Goal: Transaction & Acquisition: Purchase product/service

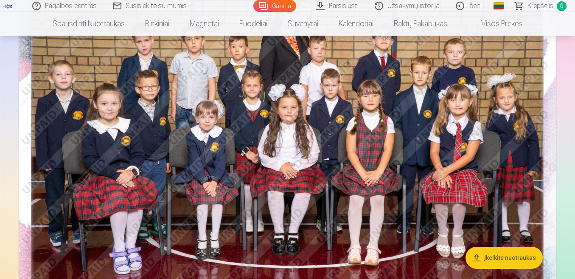
scroll to position [42, 0]
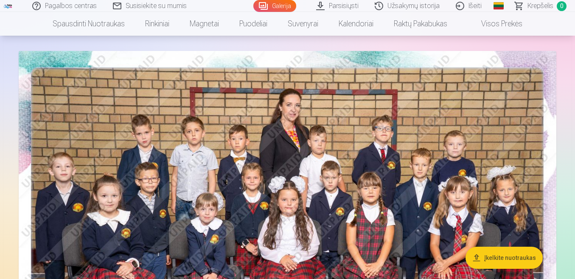
click at [235, 173] on img at bounding box center [287, 230] width 537 height 358
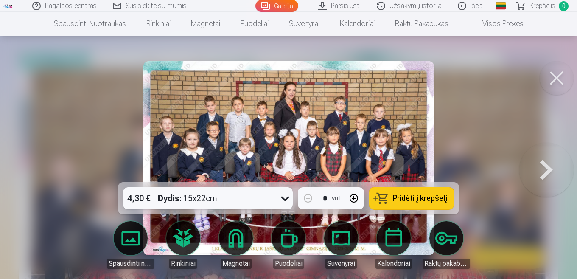
click at [402, 194] on span "Pridėti į krepšelį" at bounding box center [420, 198] width 54 height 8
click at [557, 78] on button at bounding box center [556, 78] width 34 height 34
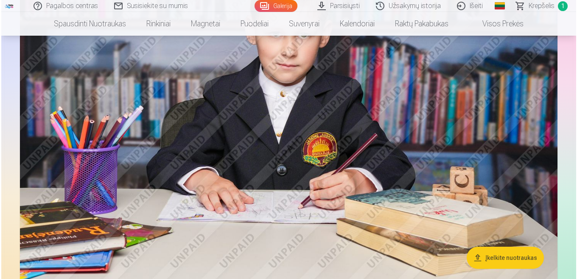
scroll to position [509, 0]
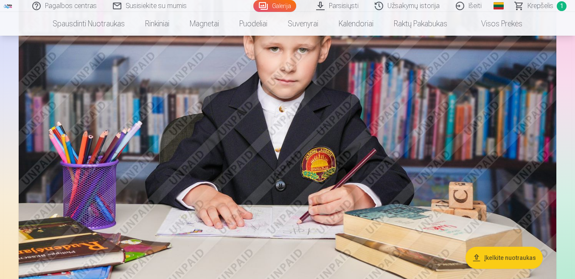
click at [287, 194] on img at bounding box center [287, 129] width 537 height 358
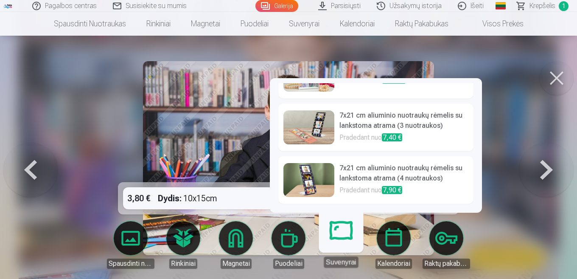
scroll to position [351, 0]
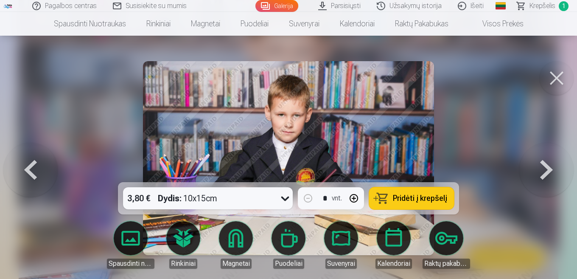
click at [301, 234] on link "Puodeliai" at bounding box center [288, 244] width 47 height 47
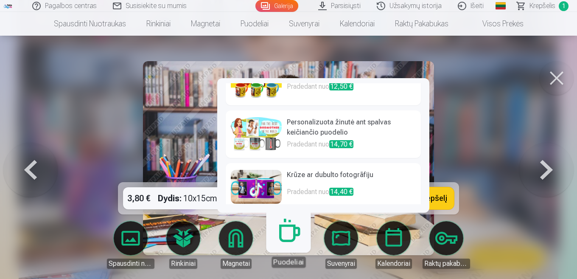
scroll to position [254, 0]
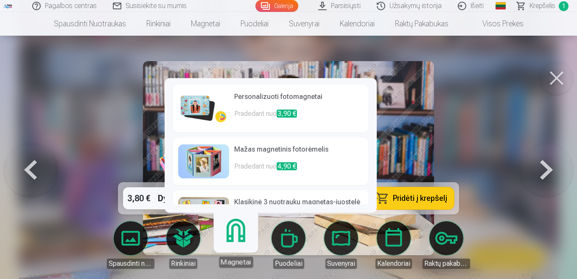
click at [189, 235] on link "Rinkiniai" at bounding box center [182, 244] width 47 height 47
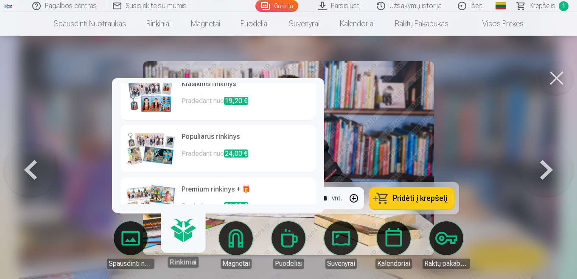
scroll to position [88, 0]
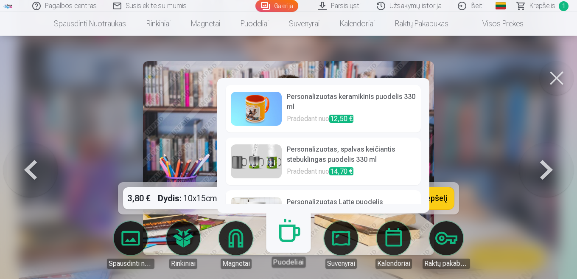
click at [246, 246] on link "Magnetai" at bounding box center [235, 244] width 47 height 47
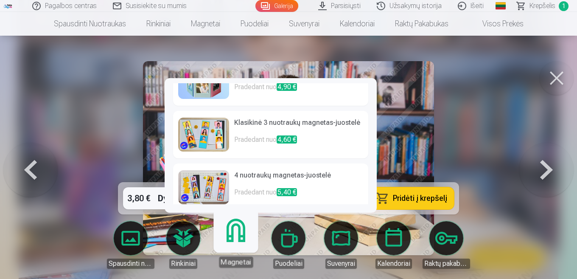
scroll to position [127, 0]
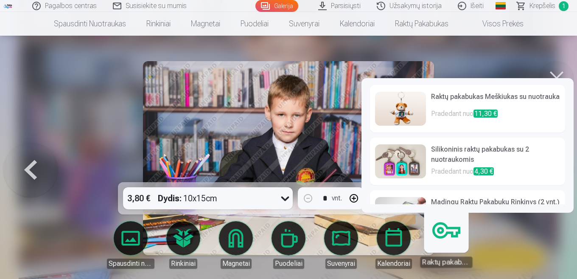
click at [446, 231] on link "Raktų pakabukas" at bounding box center [446, 241] width 52 height 52
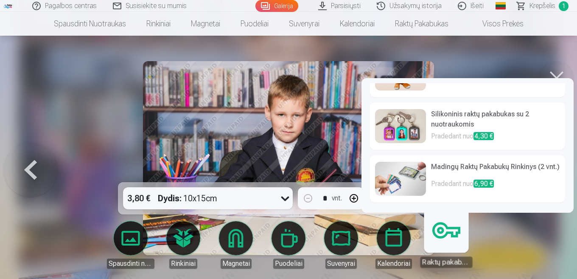
scroll to position [0, 0]
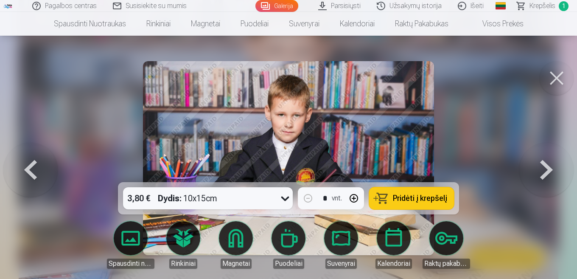
click at [67, 102] on div at bounding box center [288, 139] width 577 height 279
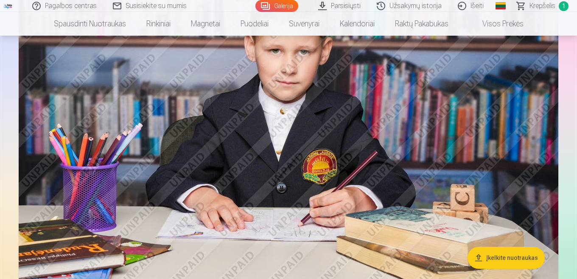
scroll to position [507, 0]
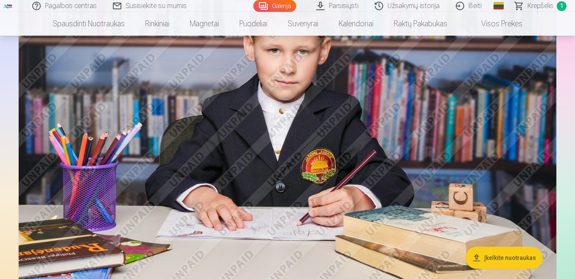
click at [117, 89] on img at bounding box center [287, 130] width 537 height 358
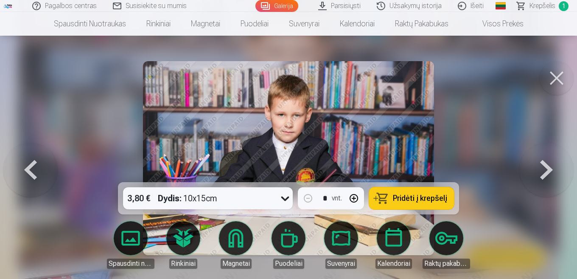
click at [550, 75] on button at bounding box center [556, 78] width 34 height 34
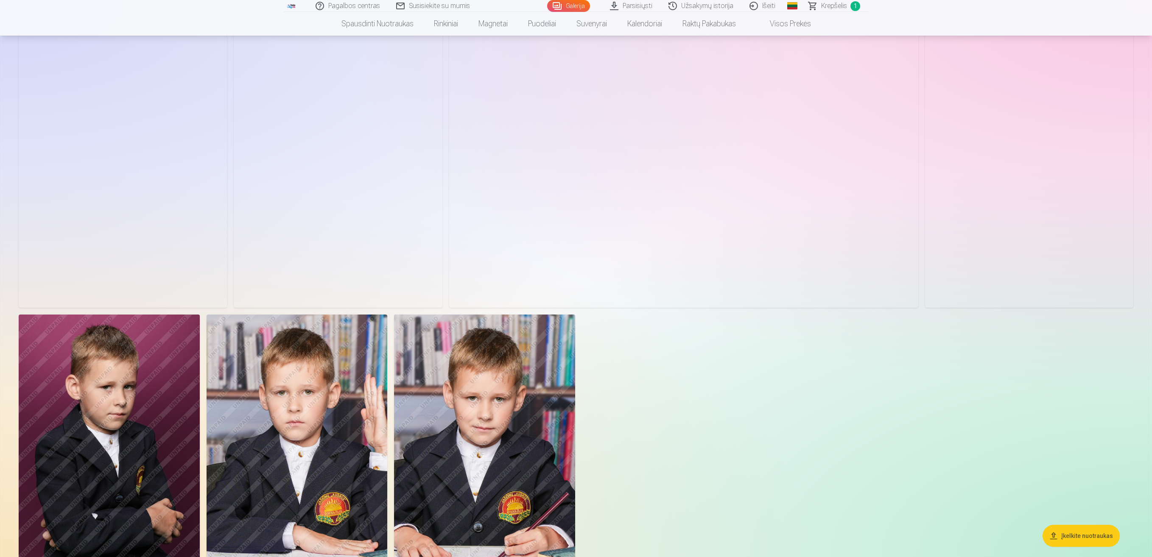
scroll to position [763, 0]
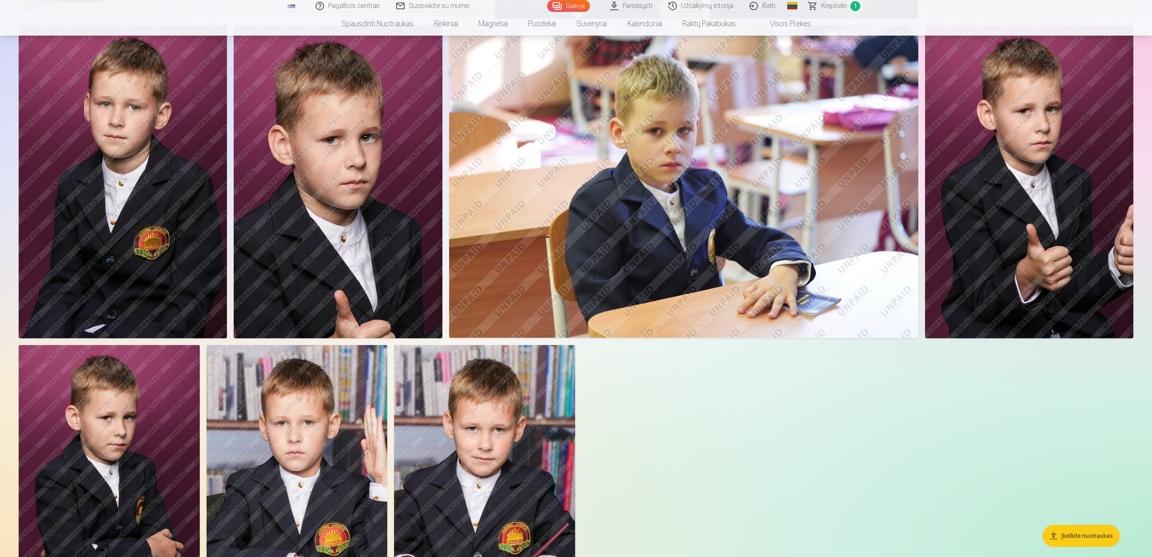
click at [162, 160] on img at bounding box center [123, 181] width 208 height 312
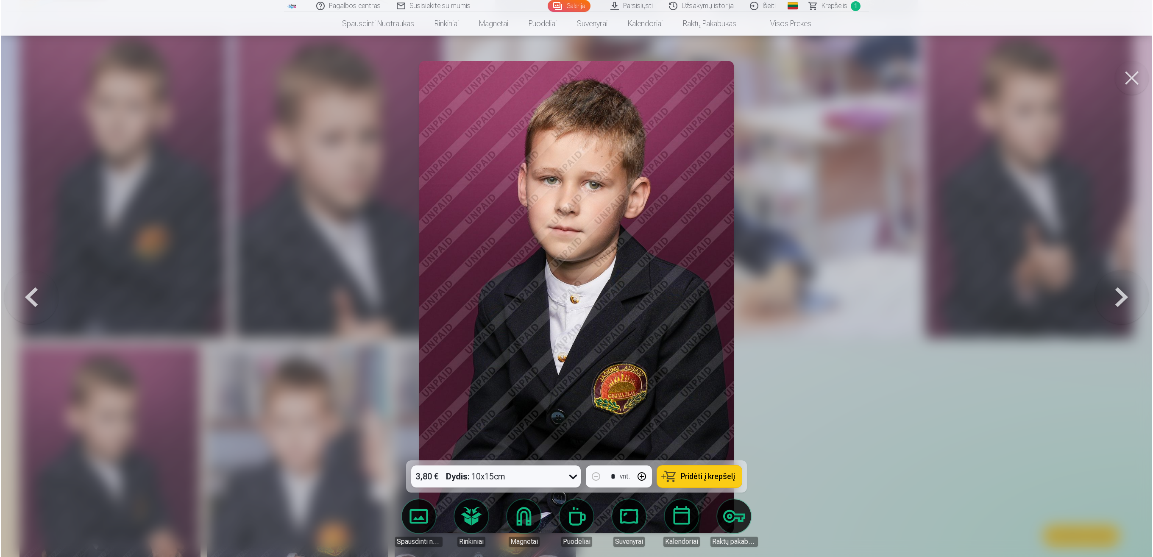
scroll to position [764, 0]
click at [569, 278] on icon at bounding box center [573, 477] width 14 height 14
click at [568, 278] on icon at bounding box center [573, 477] width 14 height 14
click at [574, 278] on button "Pridėti į krepšelį" at bounding box center [699, 477] width 85 height 22
drag, startPoint x: 1134, startPoint y: 97, endPoint x: 1138, endPoint y: 79, distance: 18.3
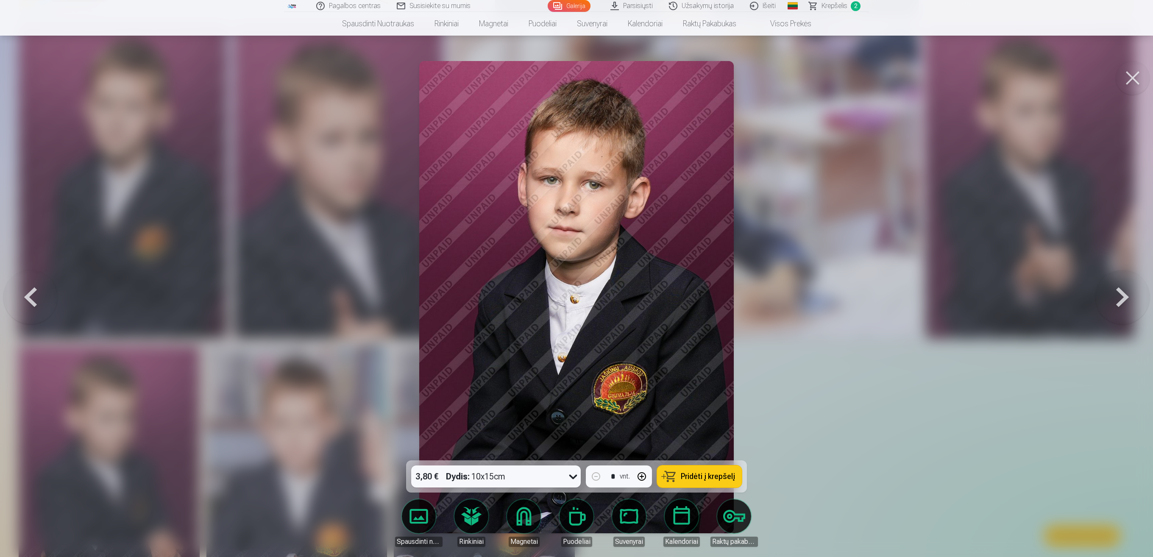
click at [574, 96] on div at bounding box center [576, 278] width 1153 height 557
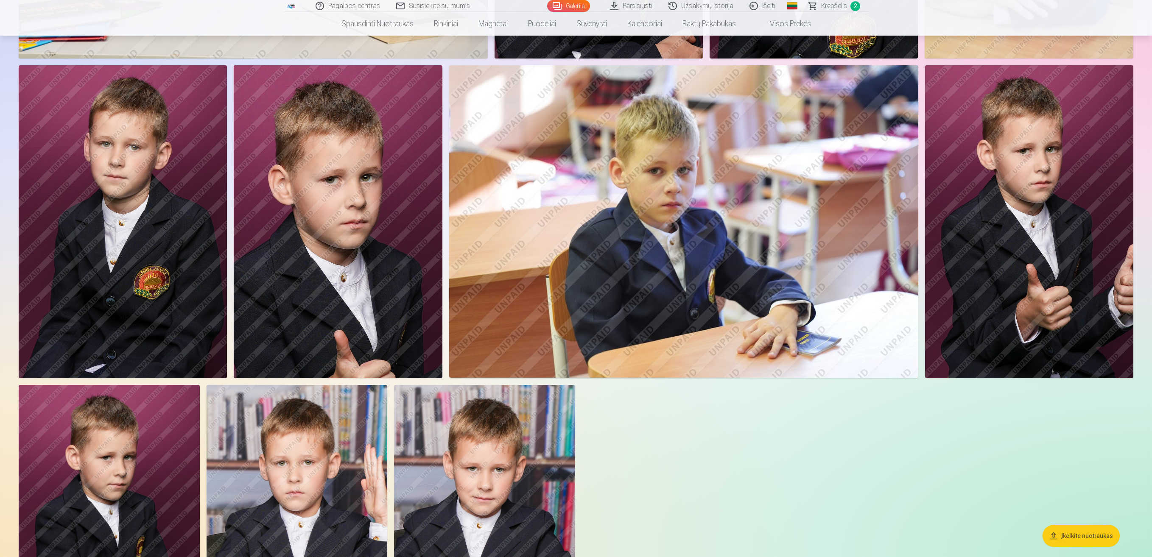
scroll to position [763, 0]
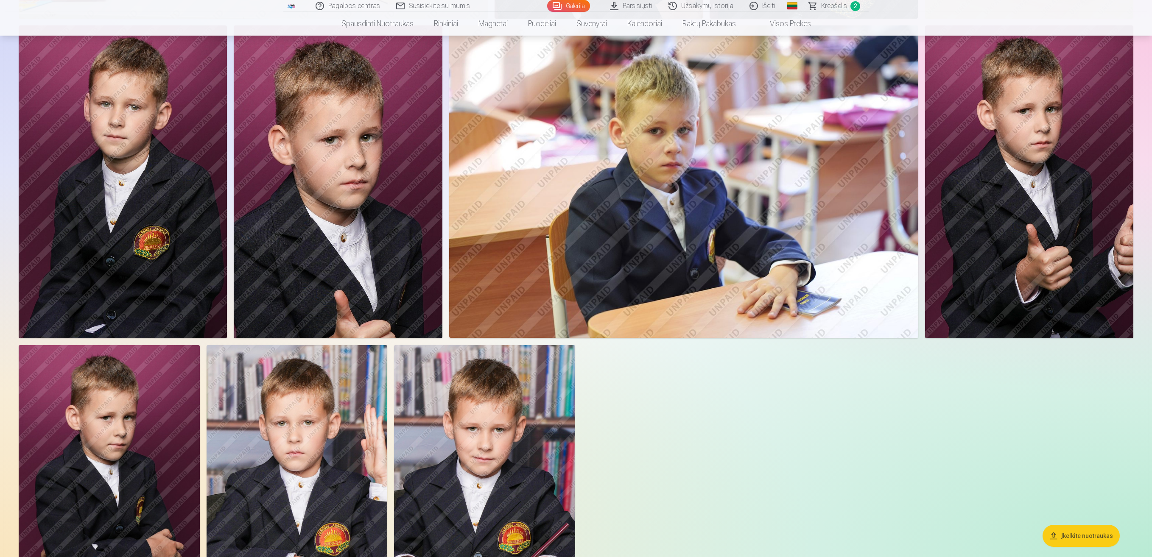
click at [574, 259] on img at bounding box center [1029, 181] width 208 height 312
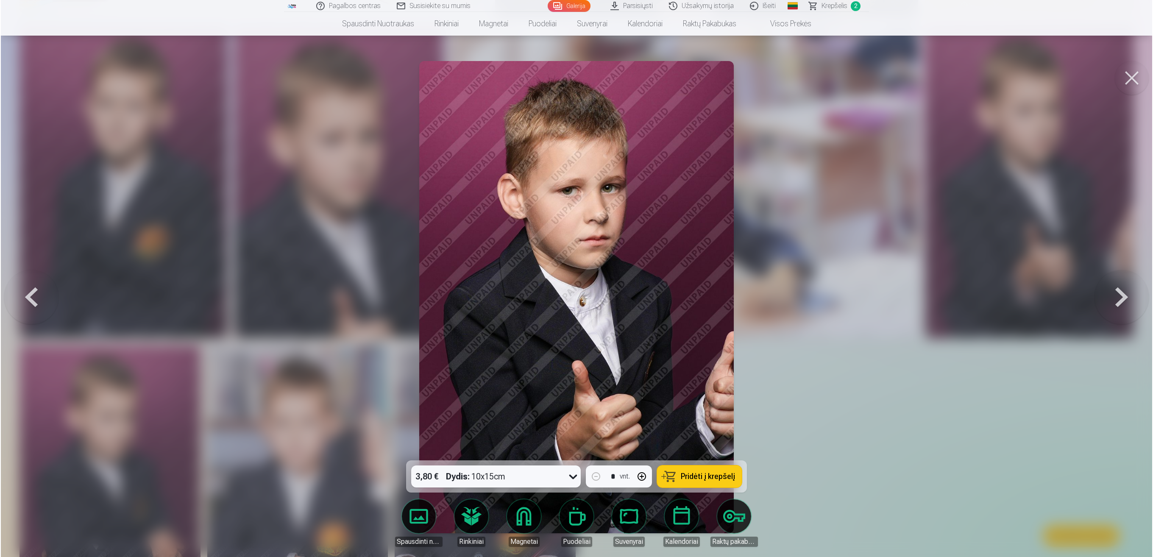
scroll to position [764, 0]
click at [574, 275] on div at bounding box center [576, 278] width 1153 height 557
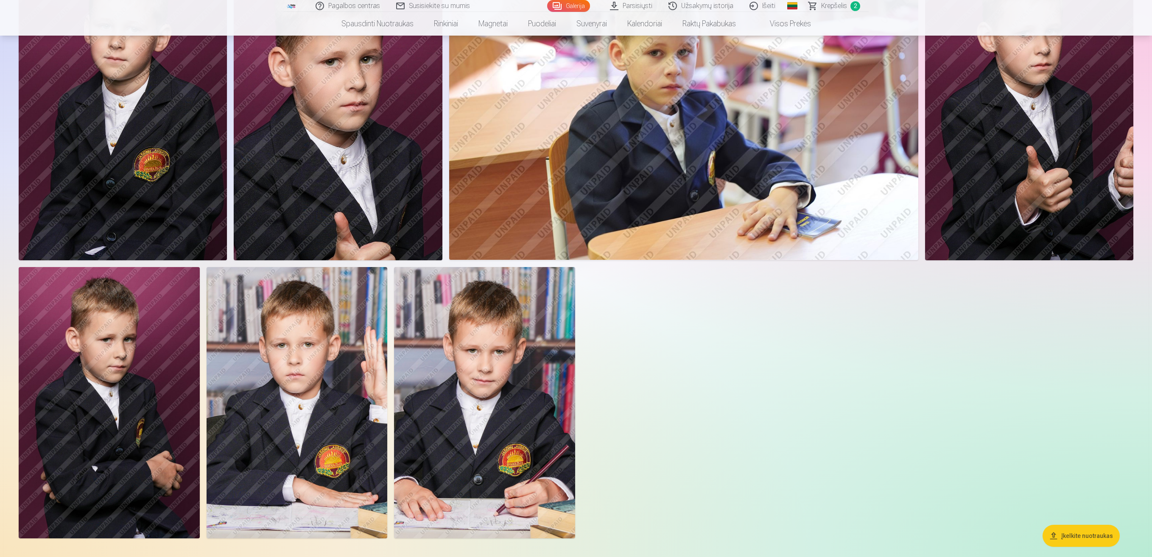
scroll to position [933, 0]
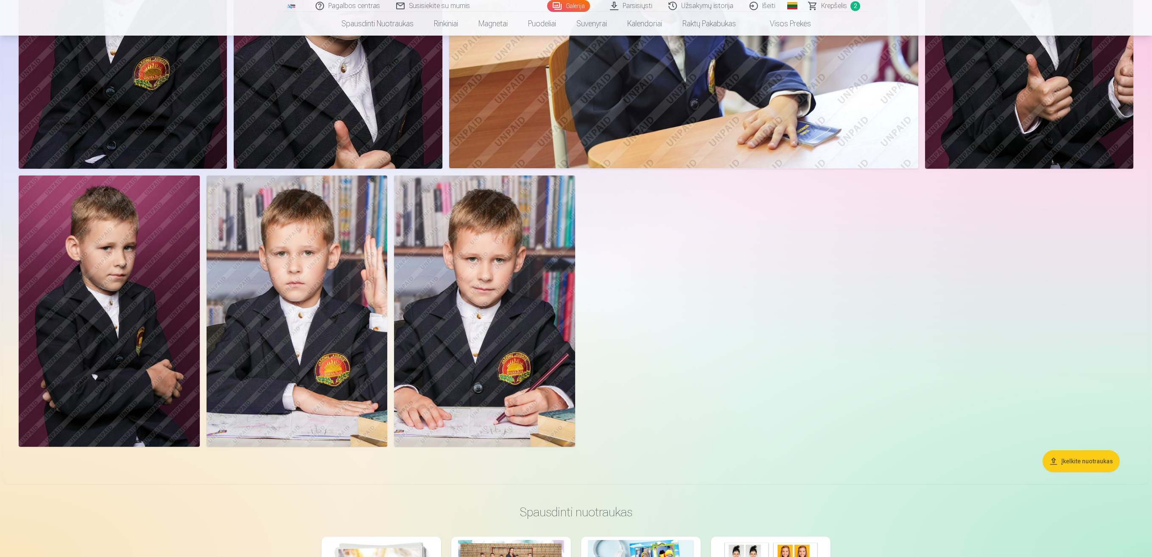
click at [471, 278] on img at bounding box center [484, 311] width 181 height 271
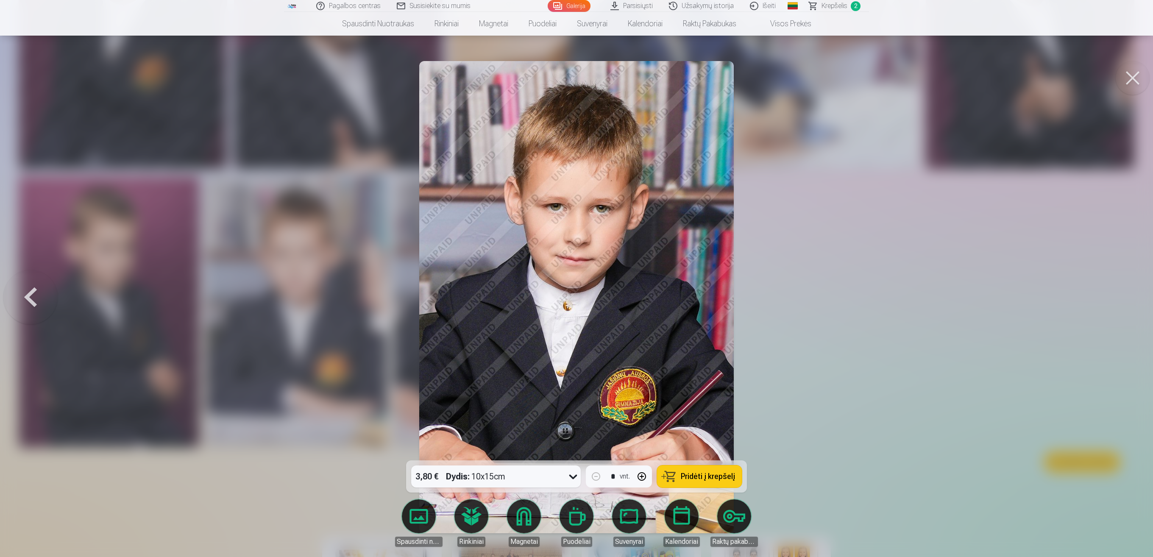
click at [186, 278] on div at bounding box center [576, 278] width 1153 height 557
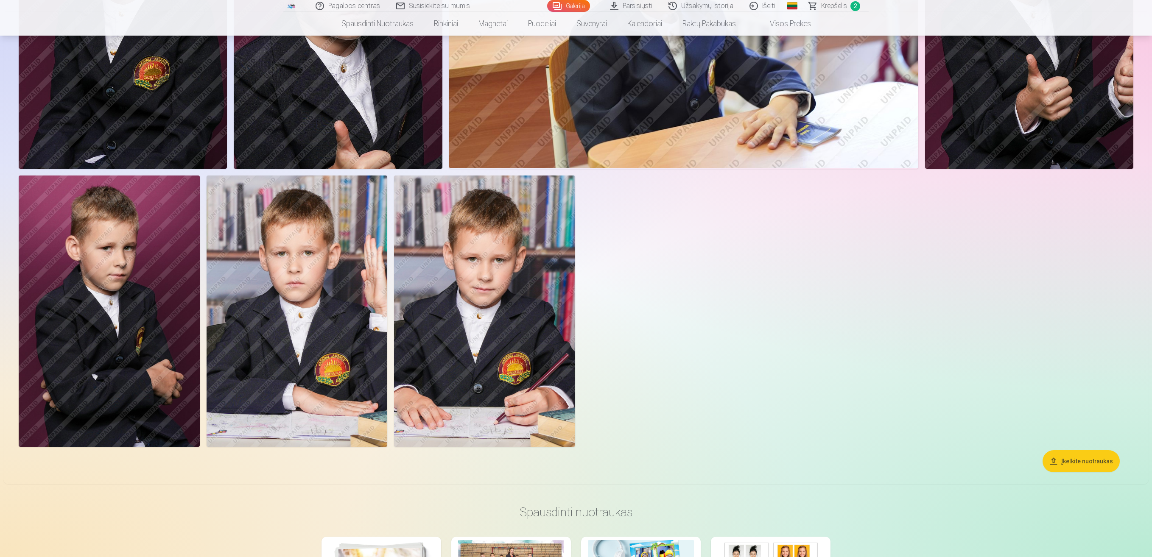
click at [315, 278] on img at bounding box center [296, 311] width 181 height 271
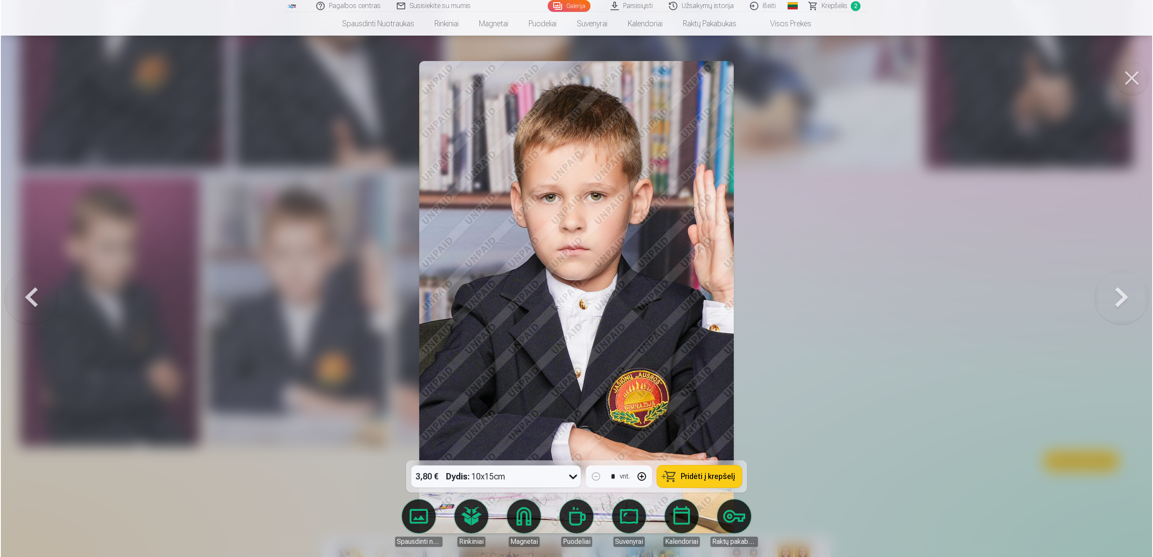
scroll to position [934, 0]
click at [574, 278] on div at bounding box center [576, 278] width 1153 height 557
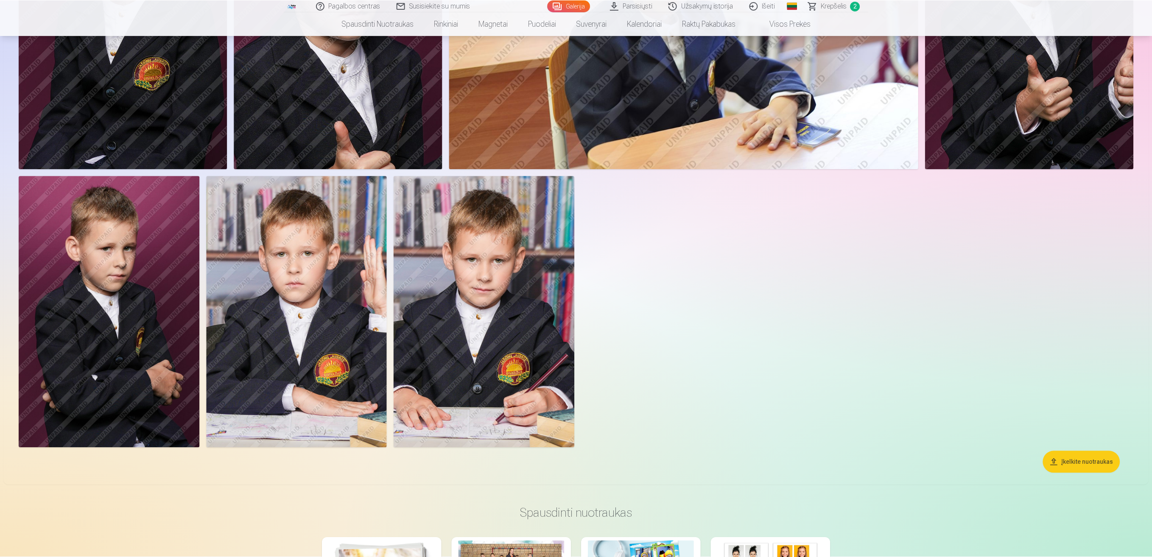
scroll to position [933, 0]
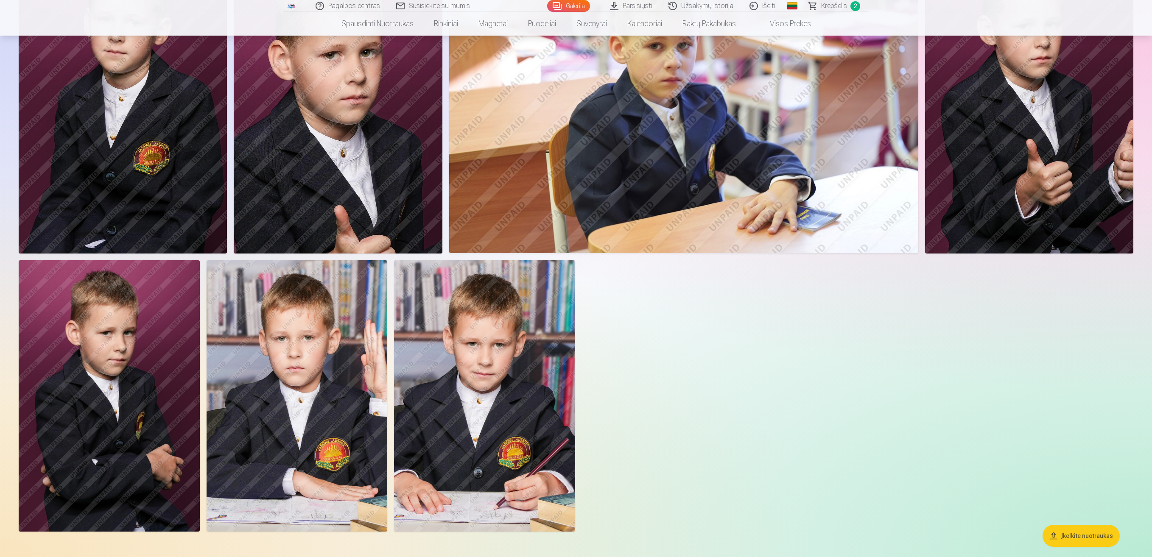
click at [81, 278] on img at bounding box center [109, 395] width 181 height 271
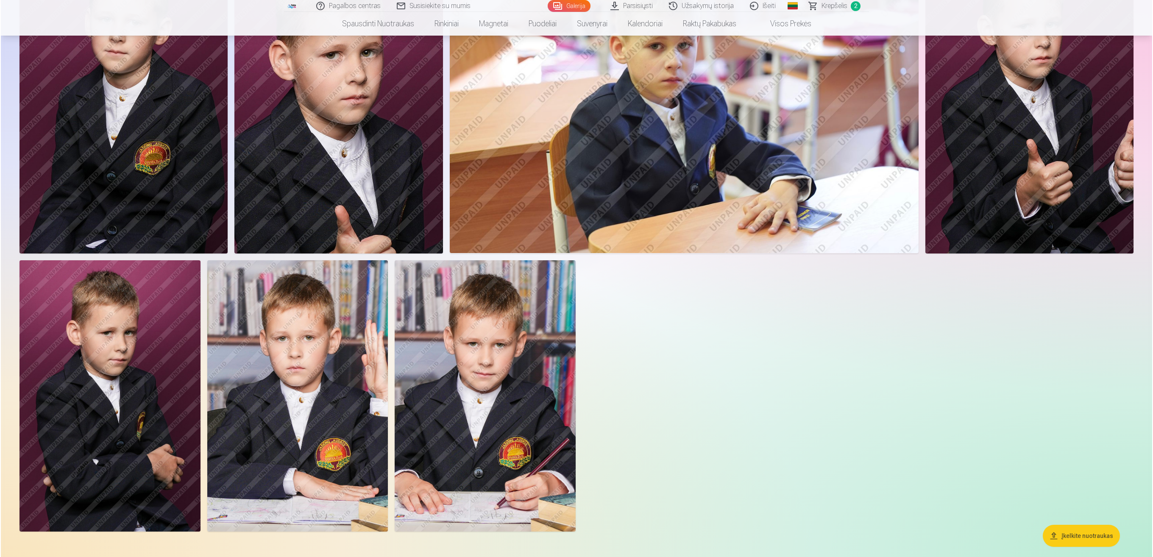
scroll to position [849, 0]
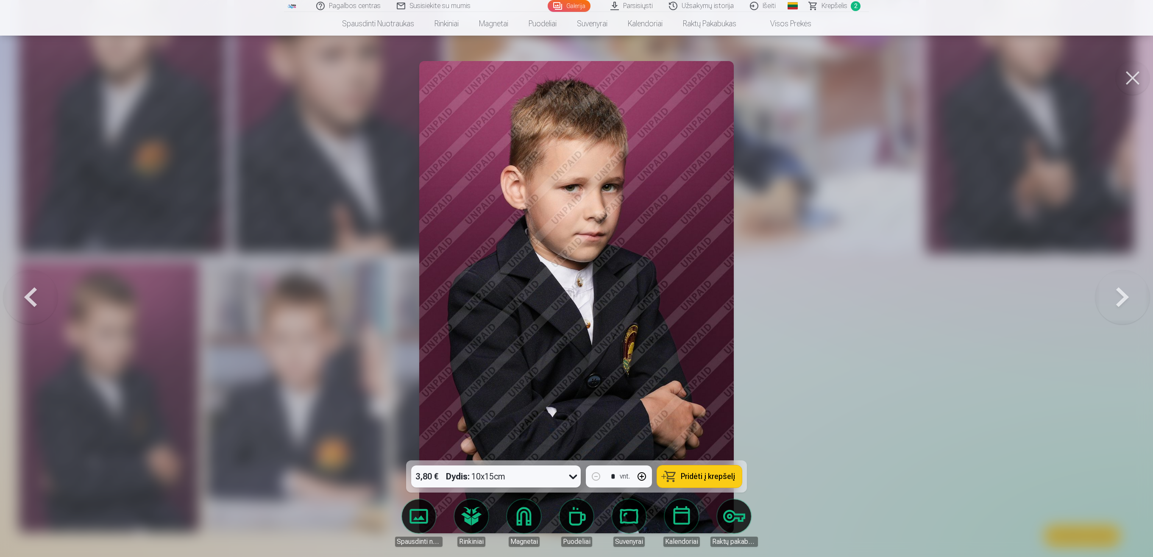
click at [574, 278] on div at bounding box center [576, 278] width 1153 height 557
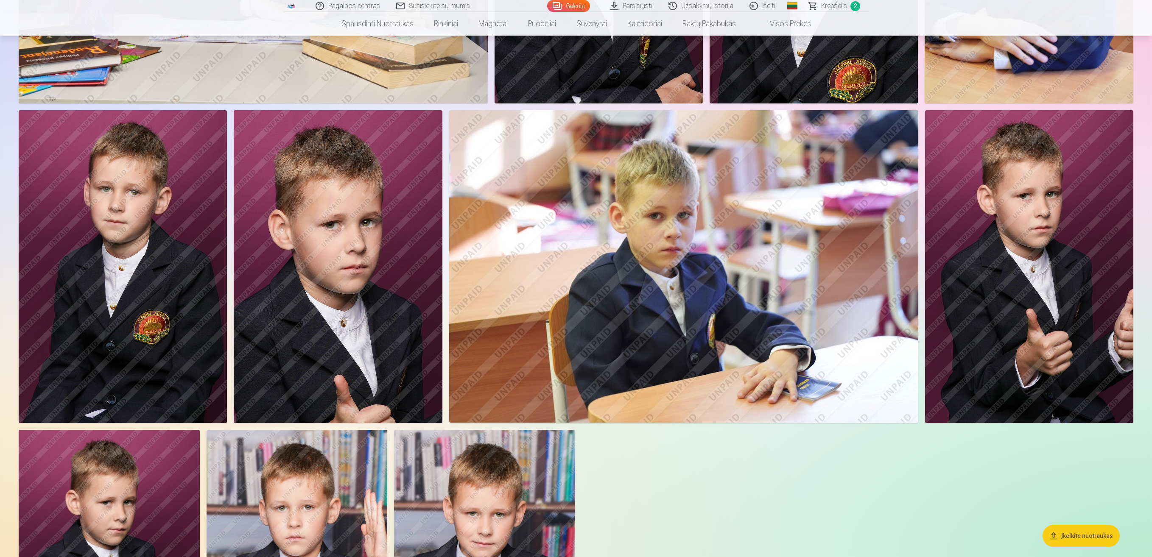
click at [391, 278] on img at bounding box center [338, 266] width 208 height 312
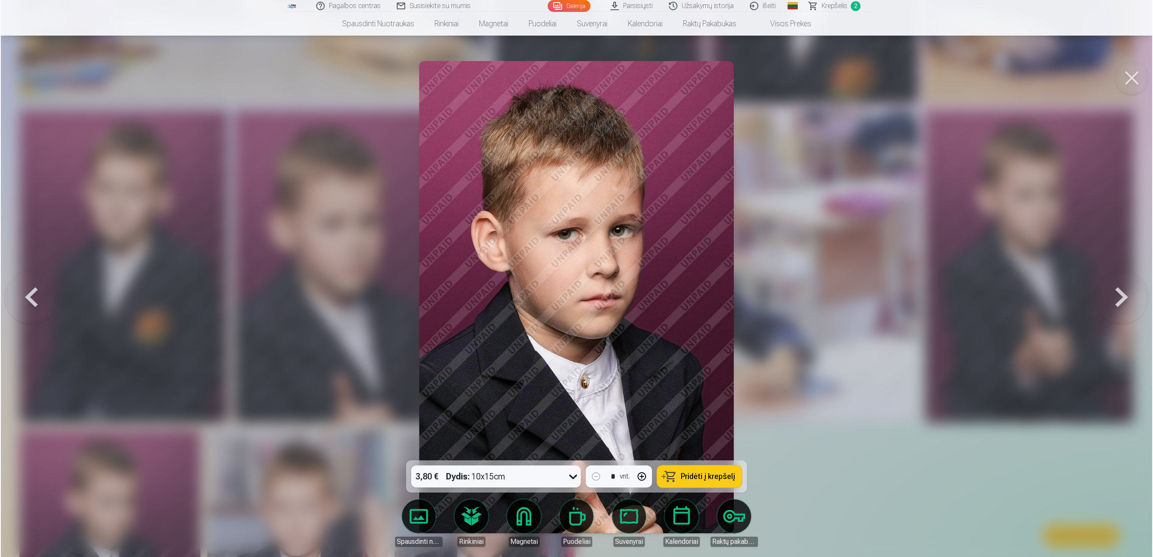
scroll to position [679, 0]
click at [574, 278] on div at bounding box center [576, 278] width 1153 height 557
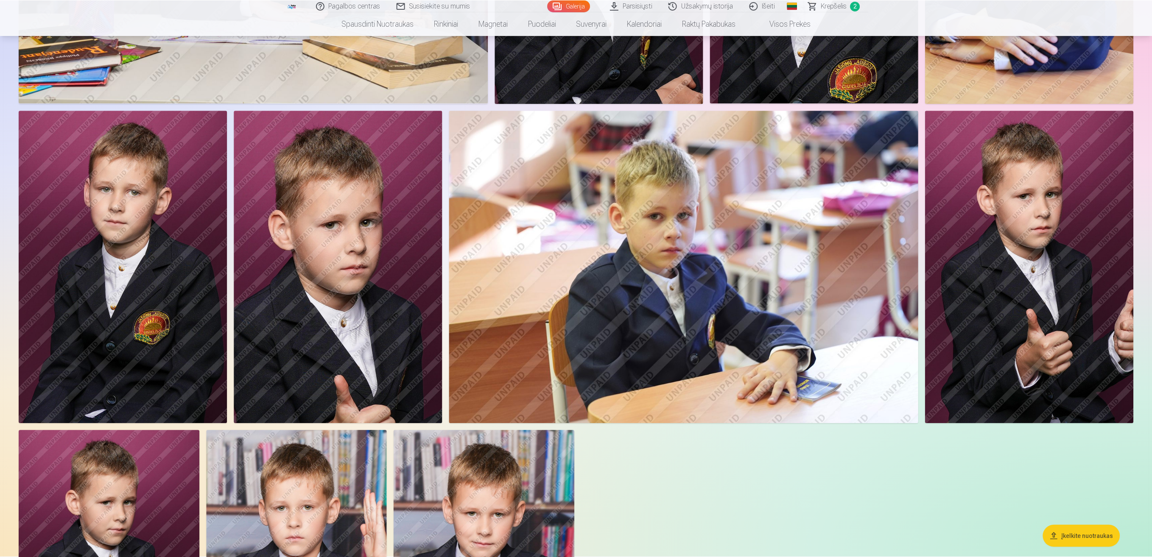
scroll to position [678, 0]
click at [164, 278] on img at bounding box center [123, 266] width 208 height 312
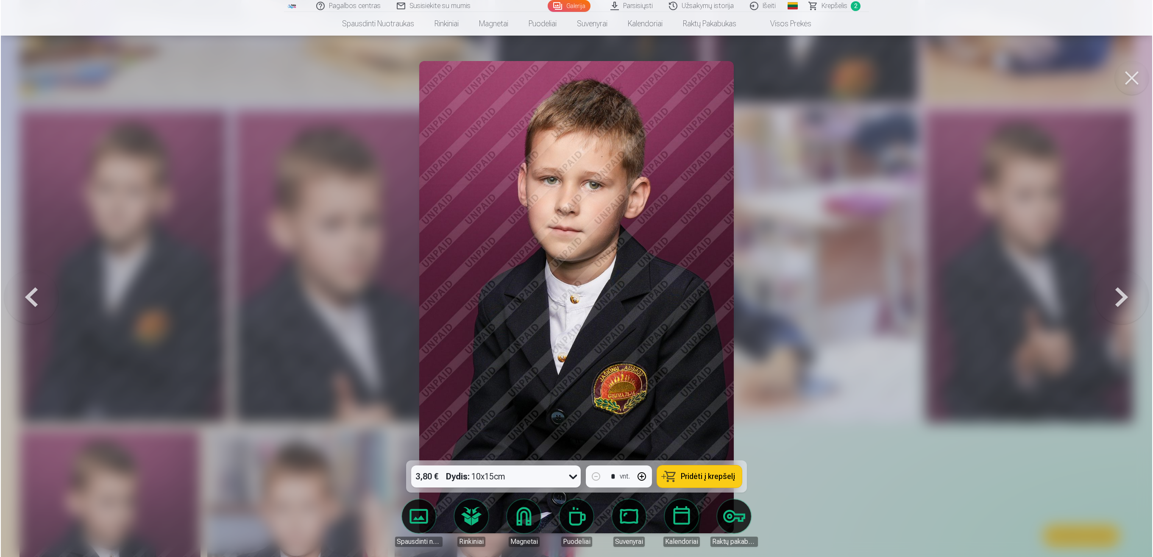
scroll to position [679, 0]
click at [574, 278] on div at bounding box center [576, 278] width 1153 height 557
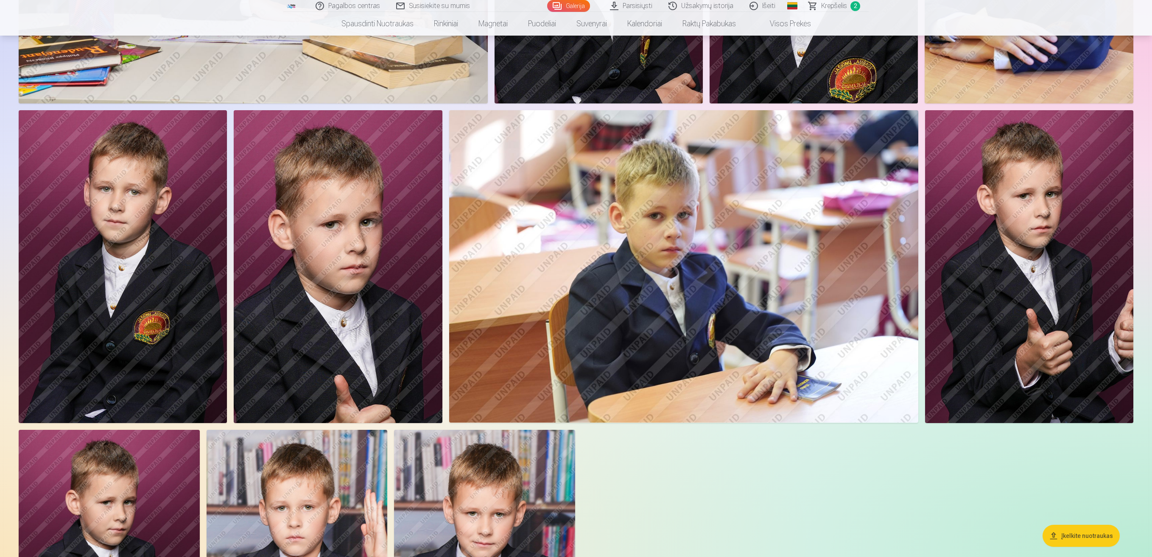
click at [574, 278] on img at bounding box center [683, 266] width 469 height 312
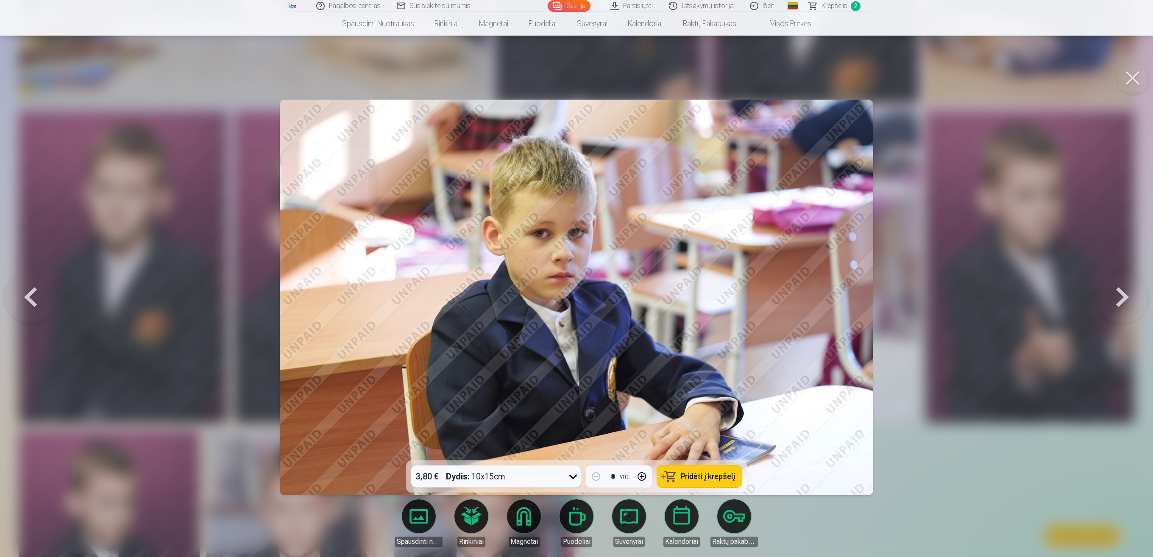
click at [574, 278] on div at bounding box center [576, 278] width 1153 height 557
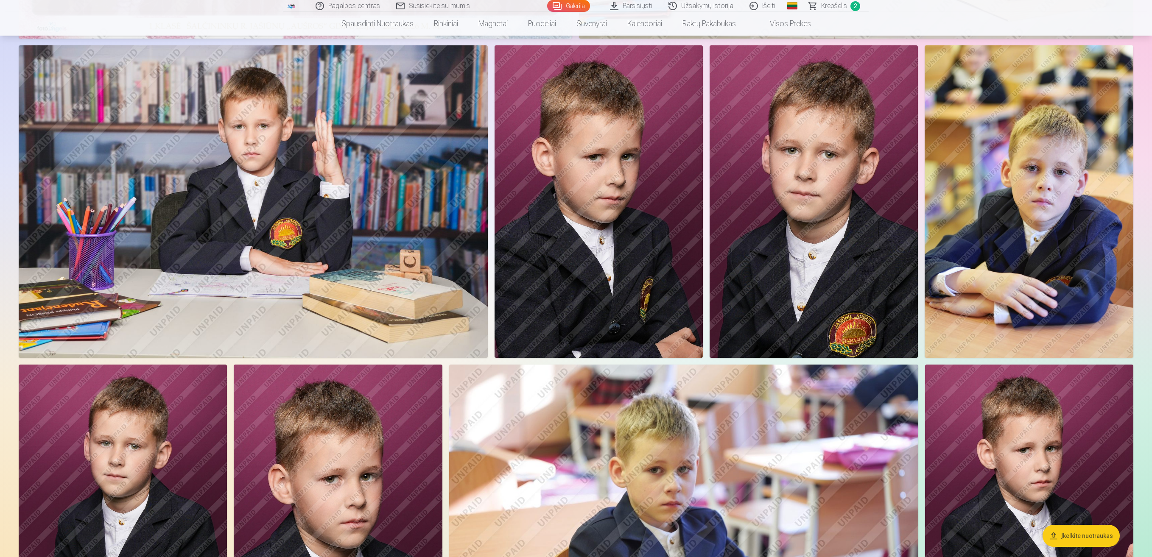
scroll to position [339, 0]
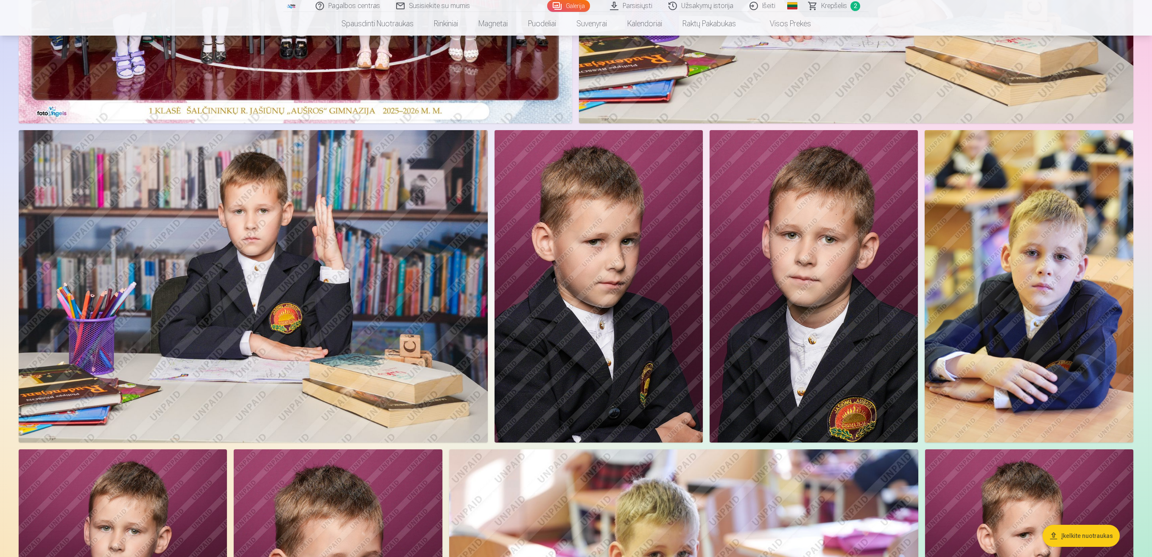
click at [574, 278] on img at bounding box center [1028, 286] width 209 height 313
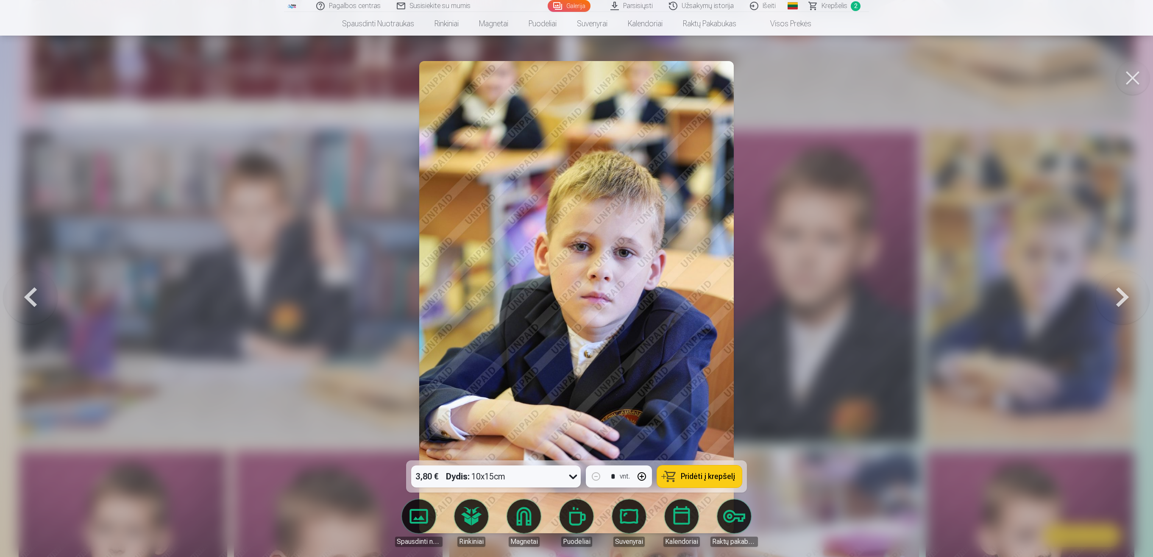
click at [574, 194] on div at bounding box center [576, 278] width 1153 height 557
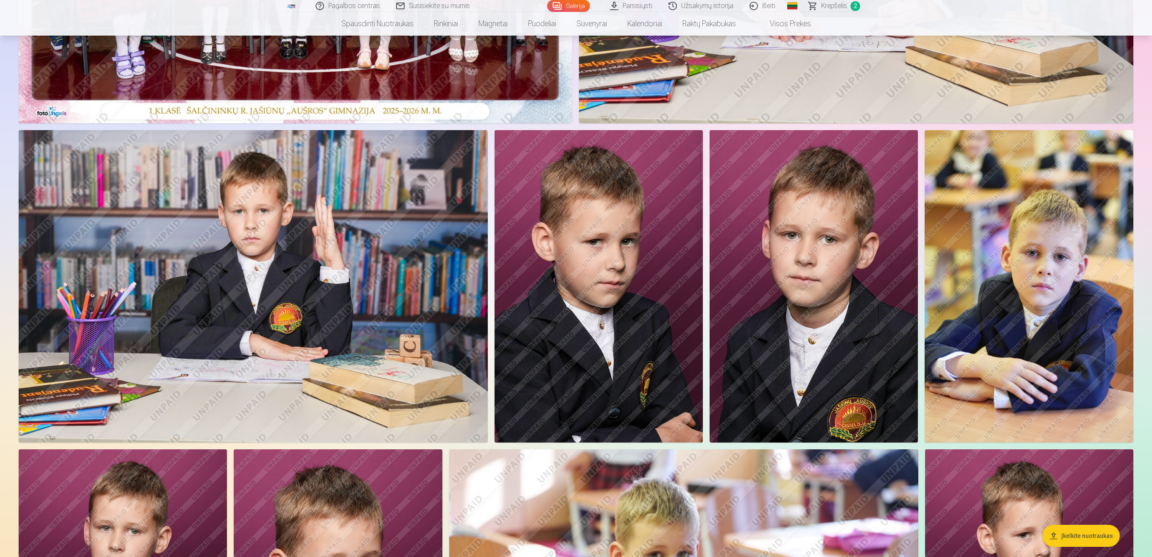
click at [574, 278] on img at bounding box center [813, 286] width 208 height 312
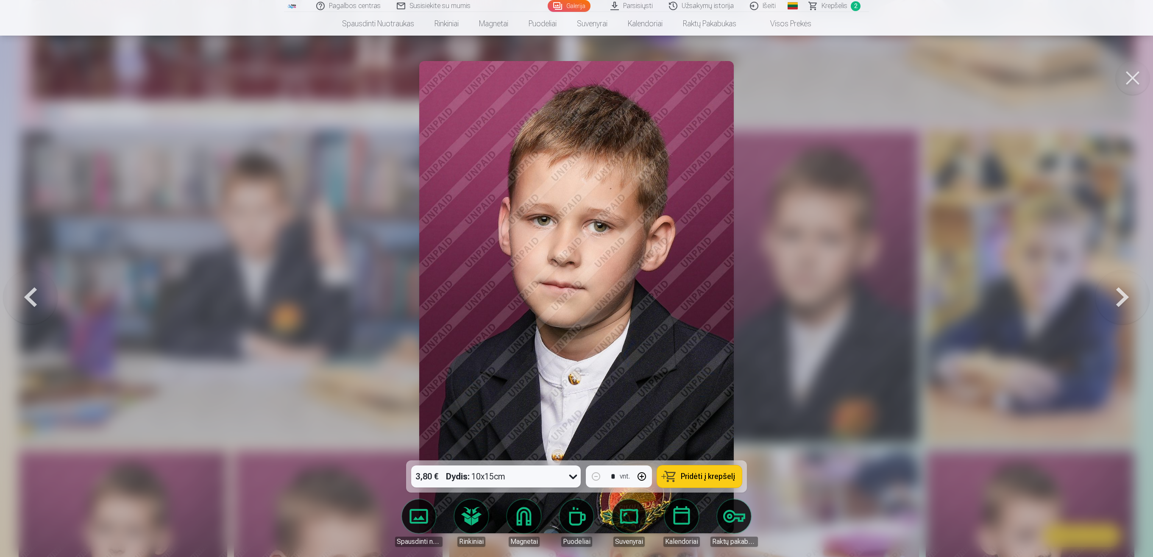
click at [574, 278] on div at bounding box center [576, 278] width 1153 height 557
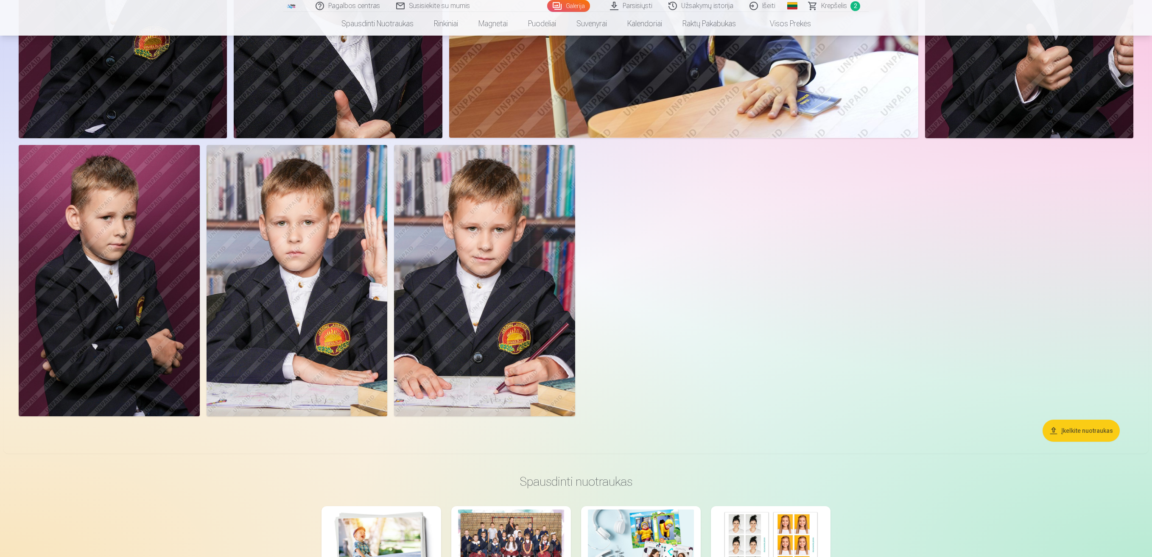
scroll to position [933, 0]
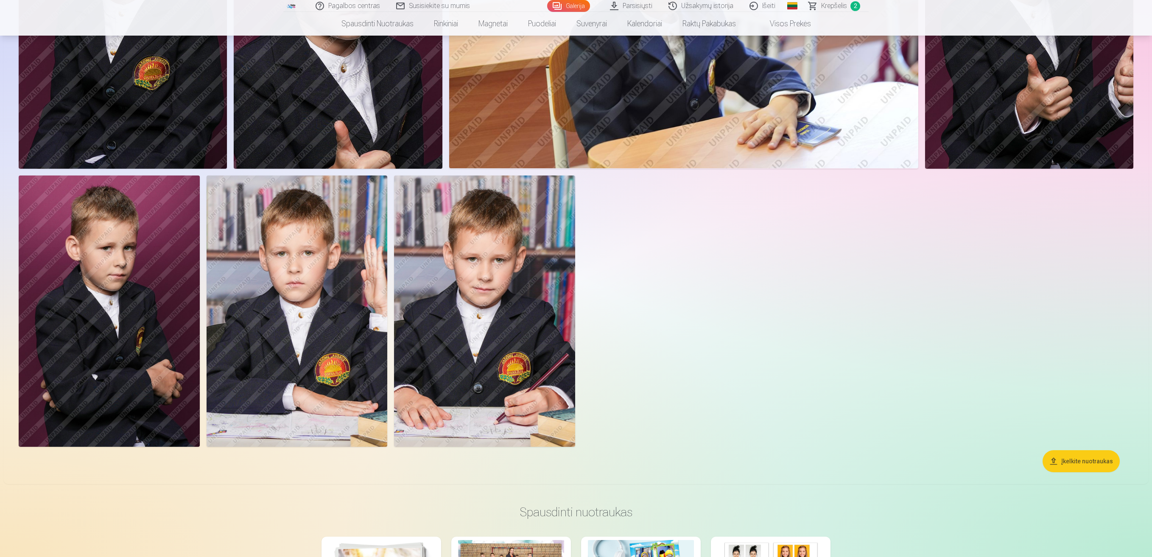
click at [503, 278] on img at bounding box center [484, 311] width 181 height 271
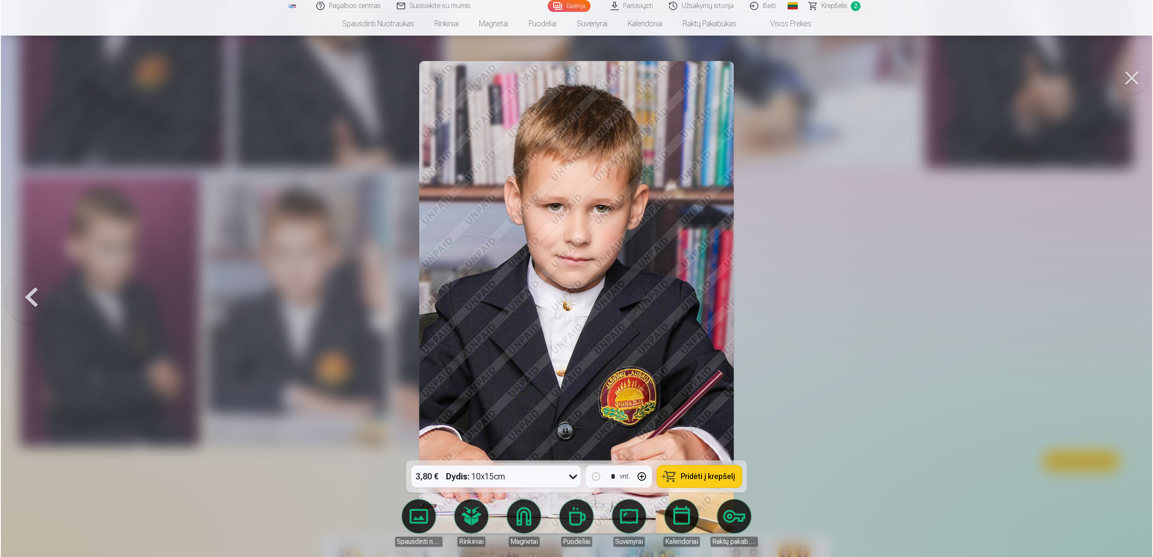
scroll to position [934, 0]
click at [574, 278] on div at bounding box center [576, 278] width 1153 height 557
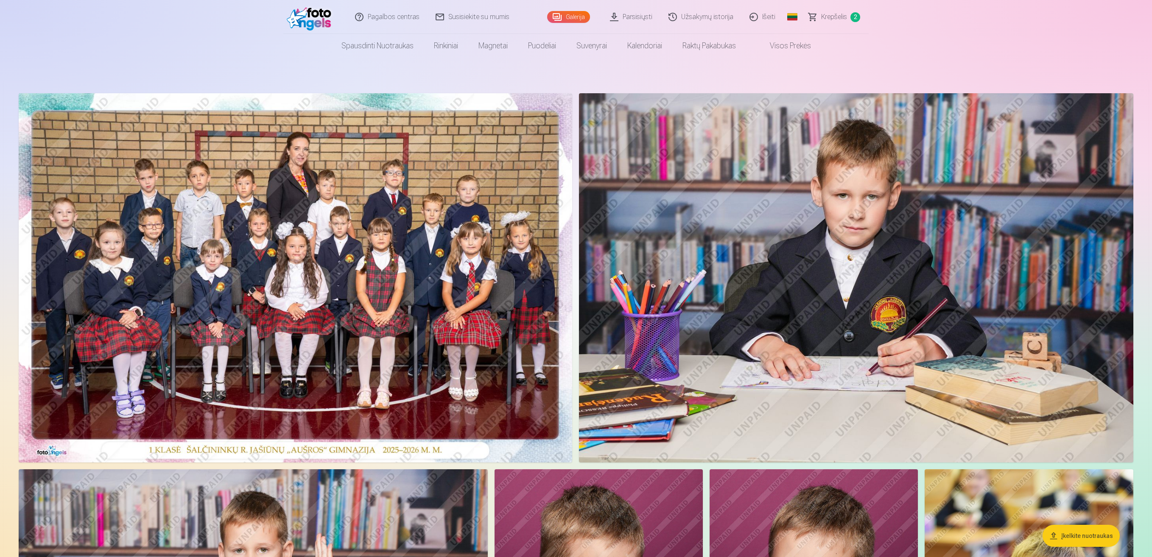
click at [574, 263] on img at bounding box center [856, 277] width 554 height 369
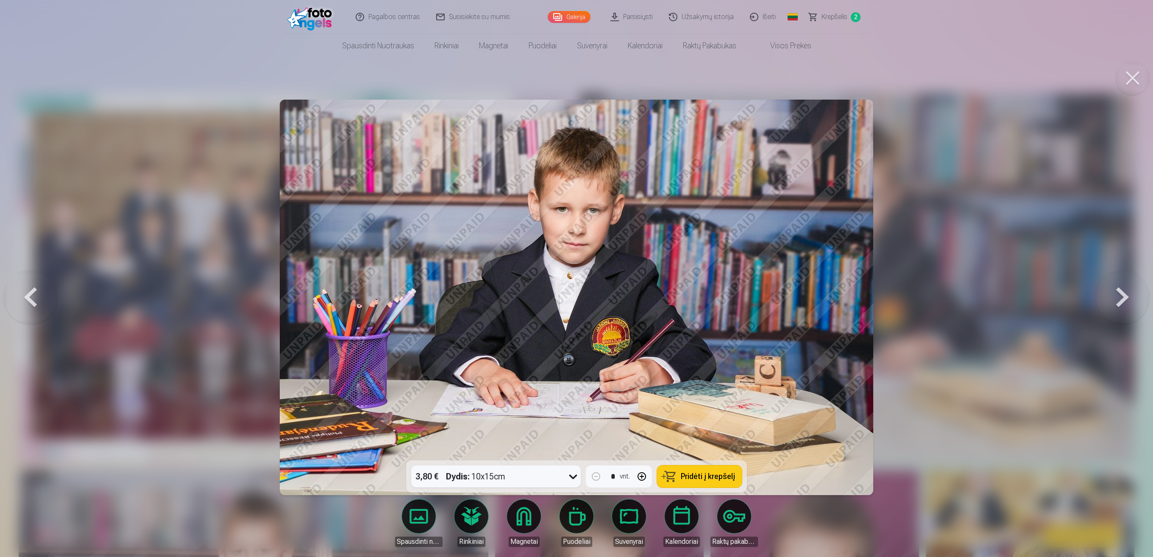
click at [574, 278] on div "* vnt." at bounding box center [619, 477] width 66 height 22
click at [574, 278] on button "button" at bounding box center [642, 476] width 20 height 20
type input "*"
click at [505, 278] on div "3,80 € Dydis : 10x15cm" at bounding box center [487, 477] width 153 height 22
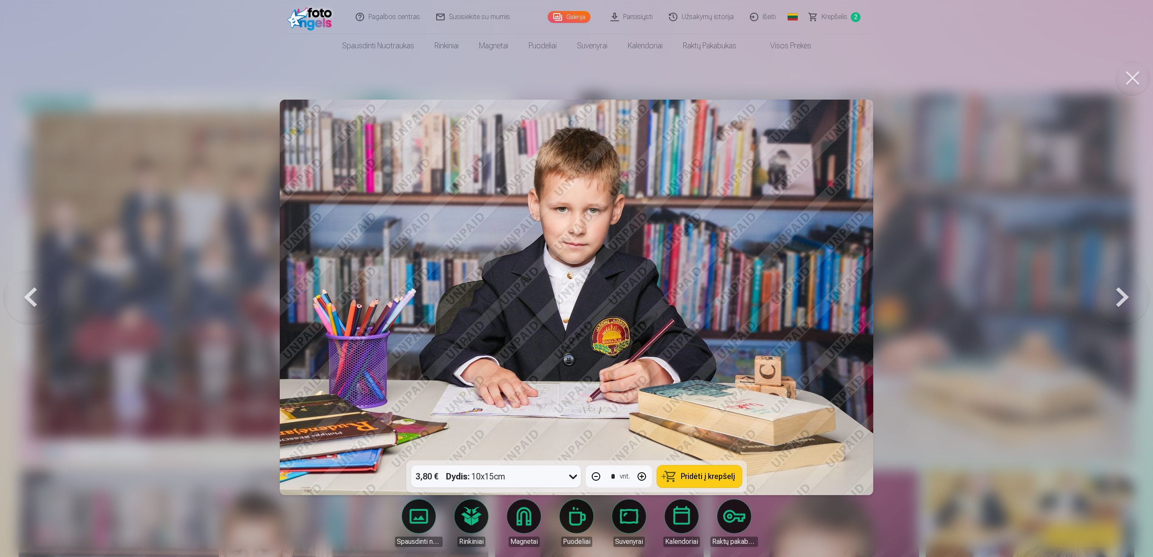
click at [574, 278] on div at bounding box center [576, 278] width 1153 height 557
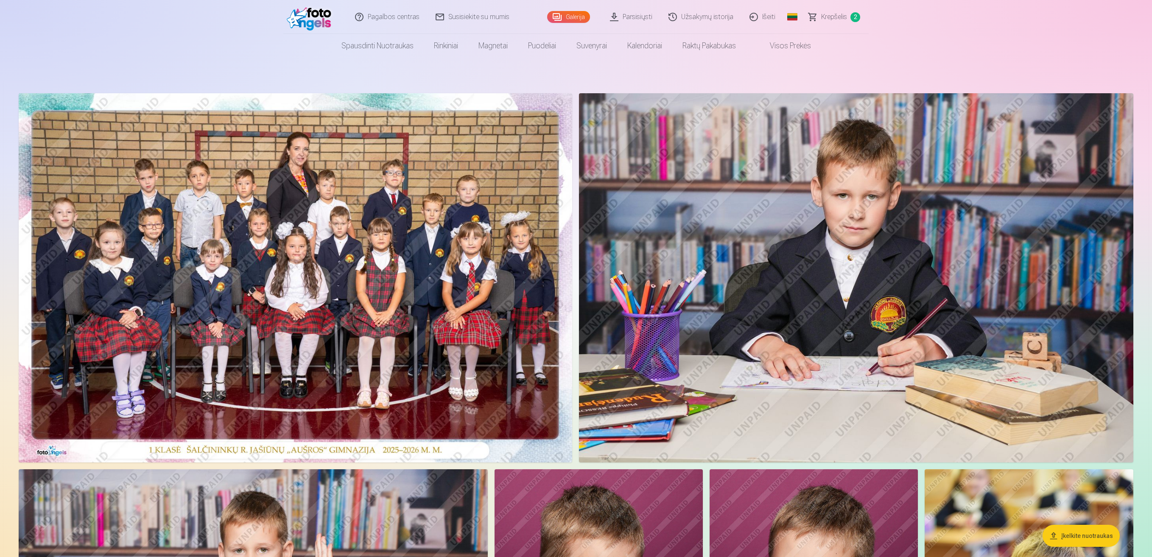
click at [574, 278] on img at bounding box center [856, 277] width 554 height 369
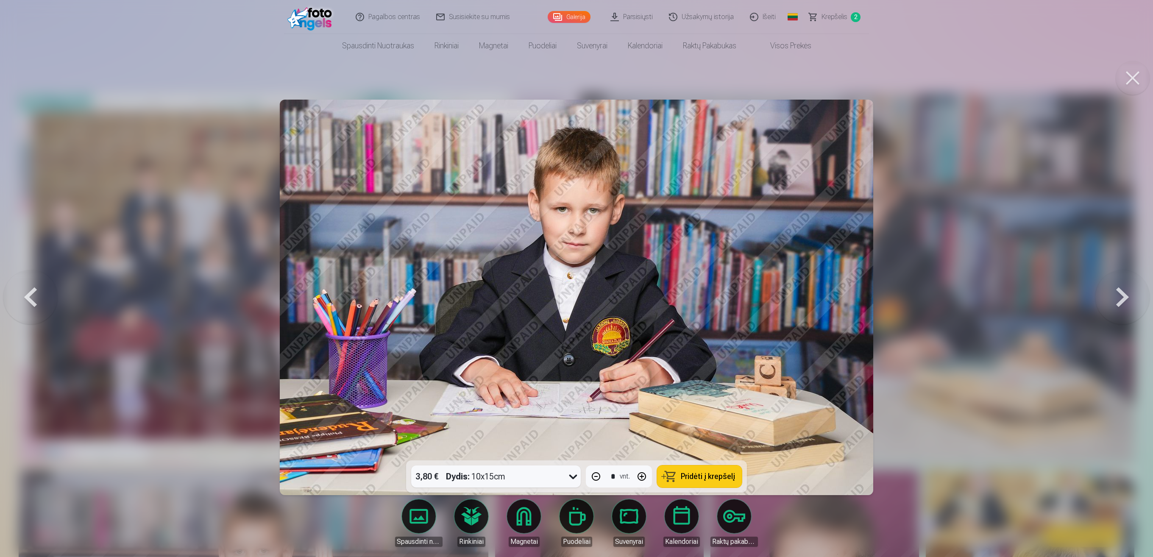
click at [574, 278] on button "button" at bounding box center [642, 476] width 20 height 20
click at [574, 278] on button "button" at bounding box center [596, 476] width 20 height 20
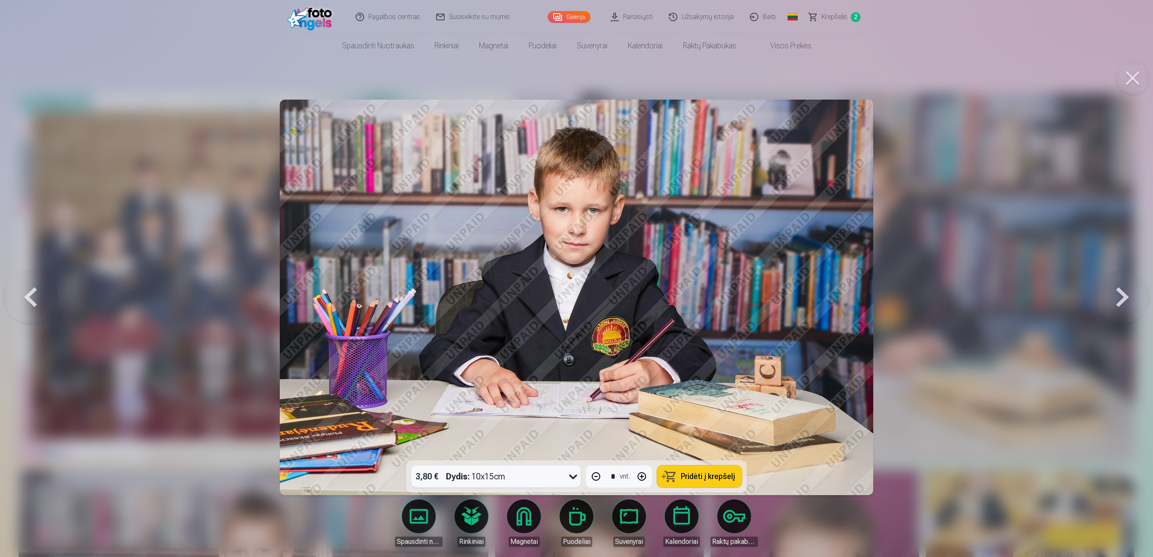
click at [574, 278] on button "button" at bounding box center [596, 476] width 20 height 20
click at [574, 278] on button "Pridėti į krepšelį" at bounding box center [699, 477] width 85 height 22
click at [566, 278] on icon at bounding box center [573, 477] width 14 height 14
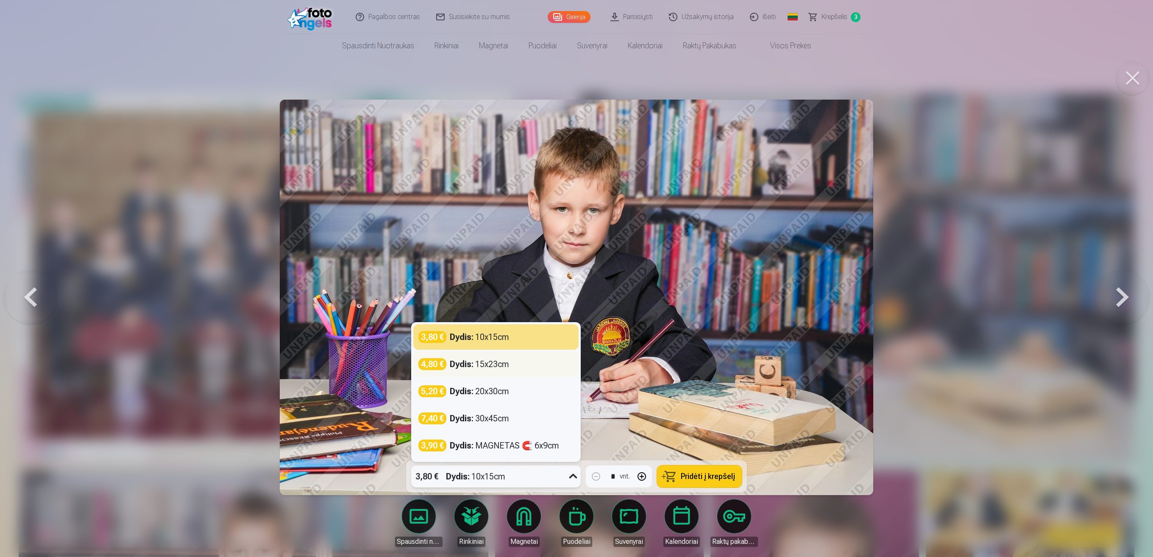
click at [480, 278] on div "Dydis : 15x23cm" at bounding box center [479, 364] width 59 height 12
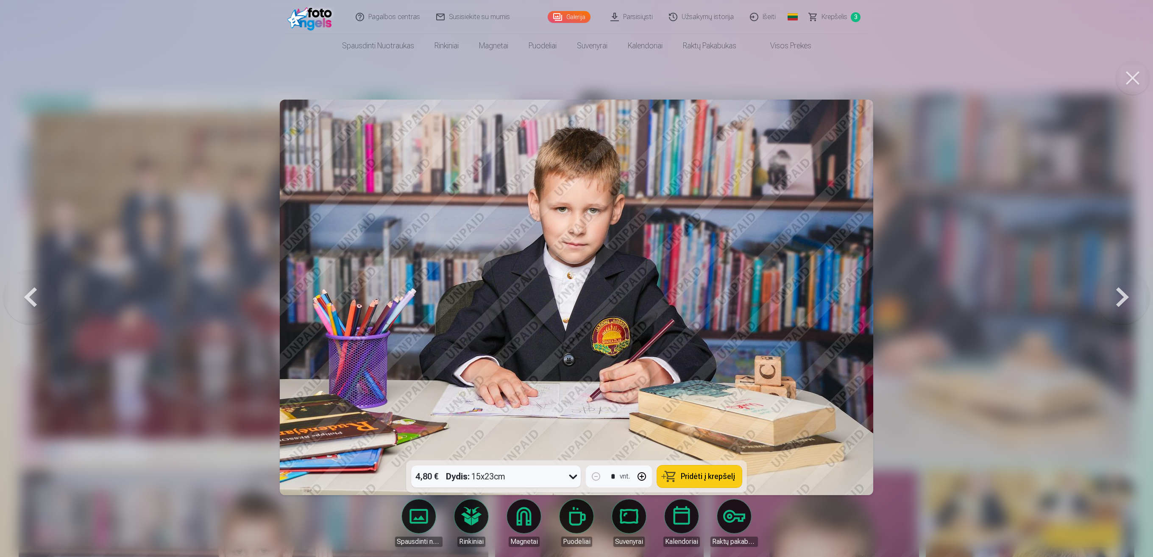
click at [574, 278] on button "button" at bounding box center [642, 476] width 20 height 20
click at [574, 278] on span "Pridėti į krepšelį" at bounding box center [708, 477] width 54 height 8
type input "*"
click at [574, 74] on button at bounding box center [1133, 78] width 34 height 34
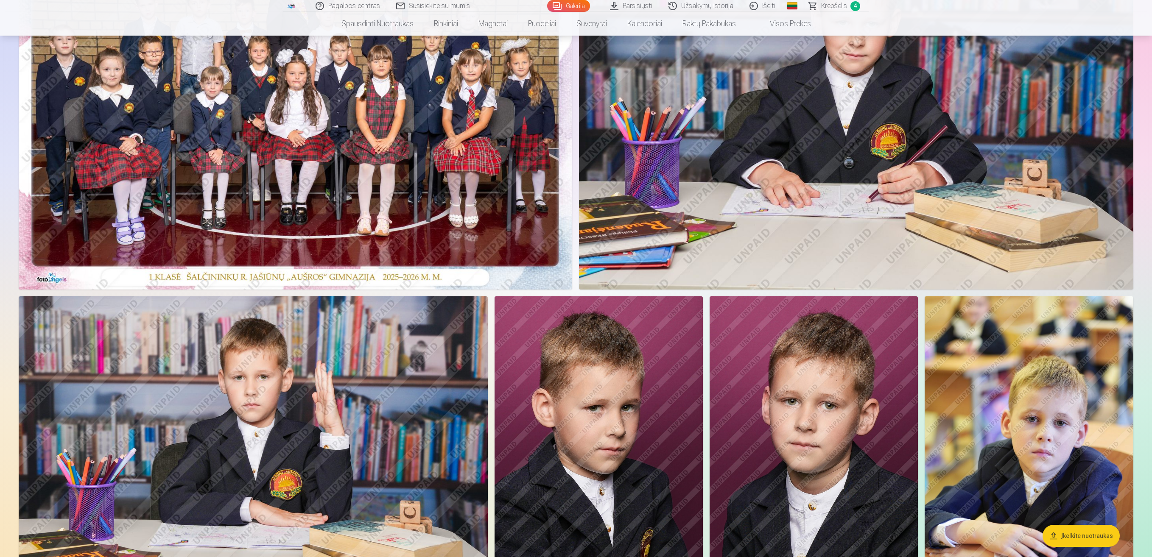
scroll to position [254, 0]
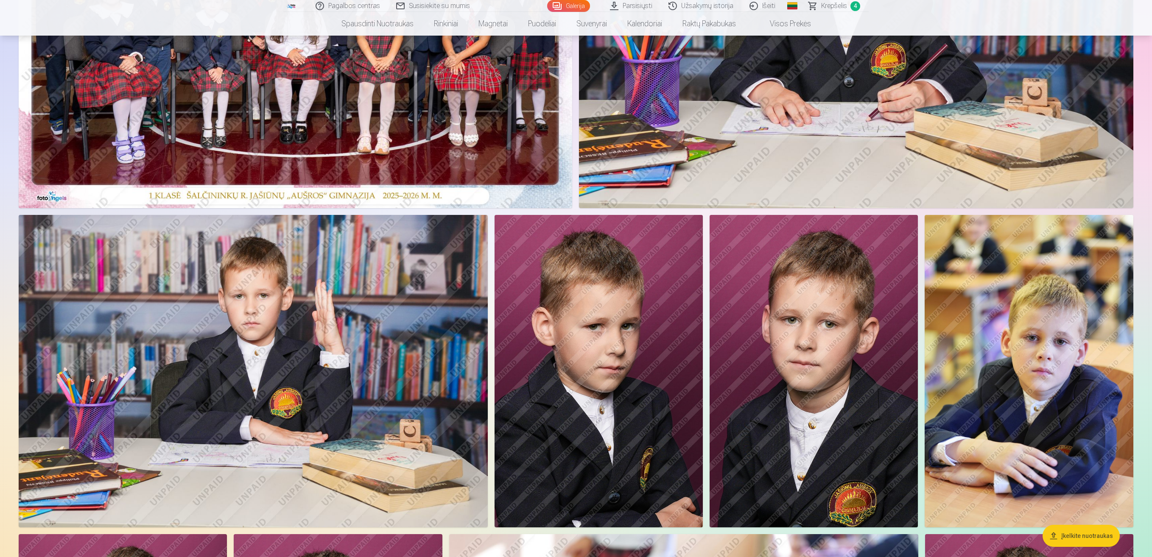
click at [365, 278] on img at bounding box center [253, 371] width 469 height 312
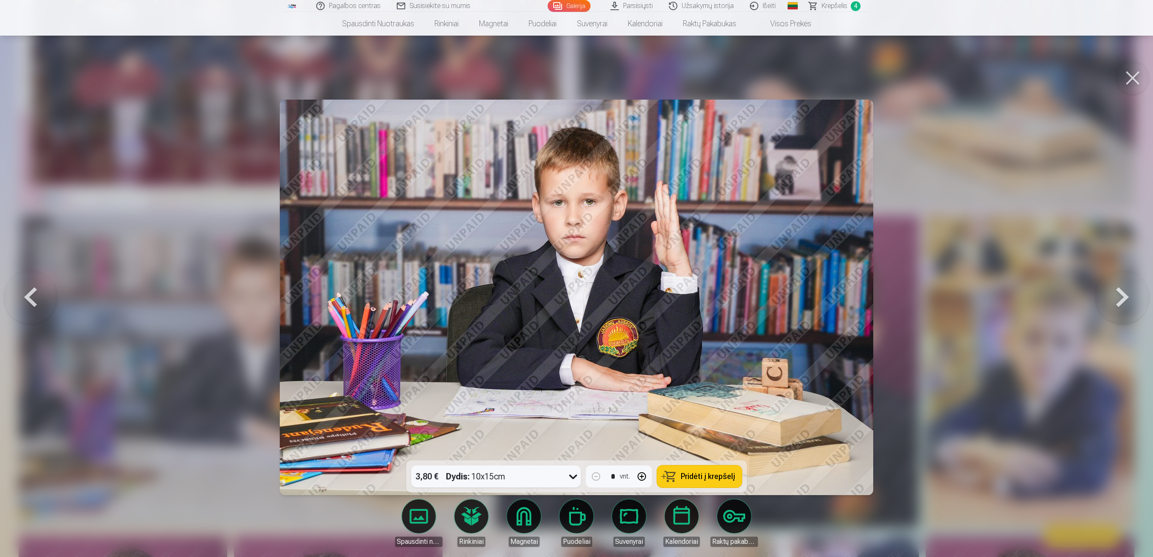
click at [574, 278] on span "Pridėti į krepšelį" at bounding box center [708, 477] width 54 height 8
click at [574, 83] on button at bounding box center [1133, 78] width 34 height 34
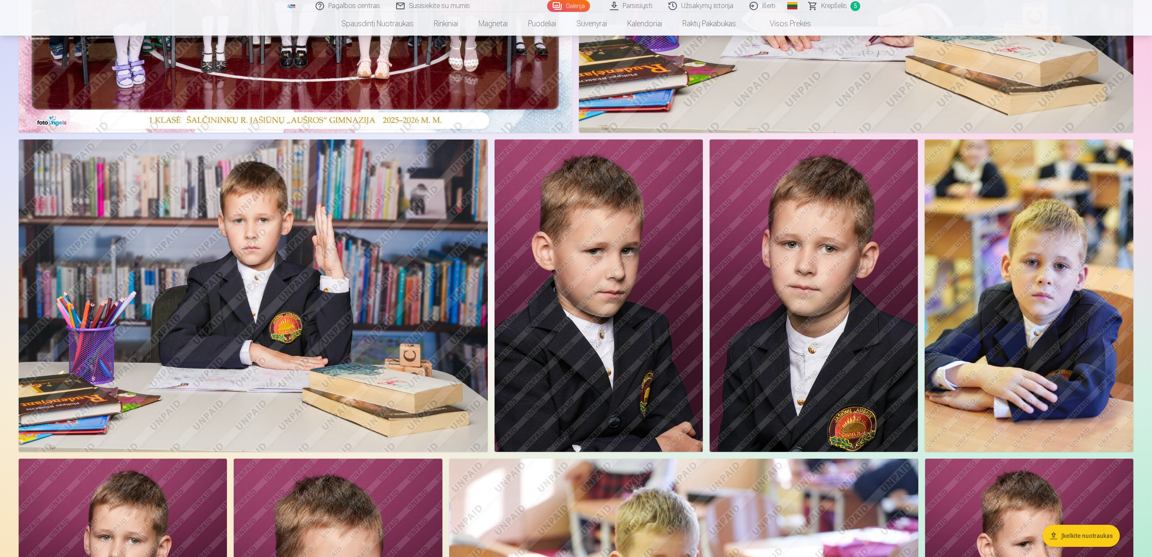
scroll to position [509, 0]
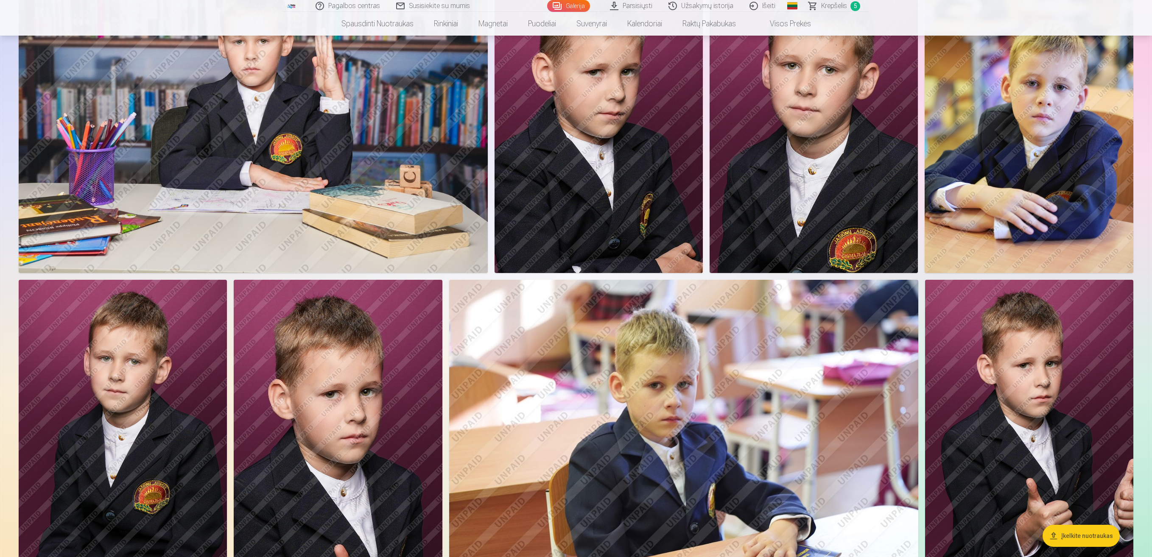
click at [574, 135] on img at bounding box center [1028, 117] width 209 height 313
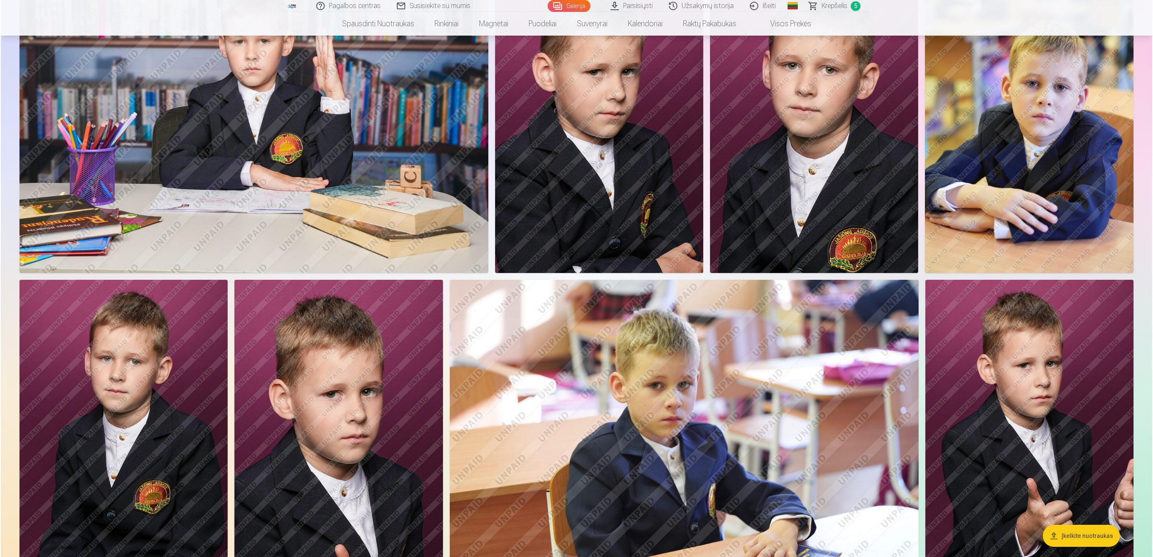
scroll to position [510, 0]
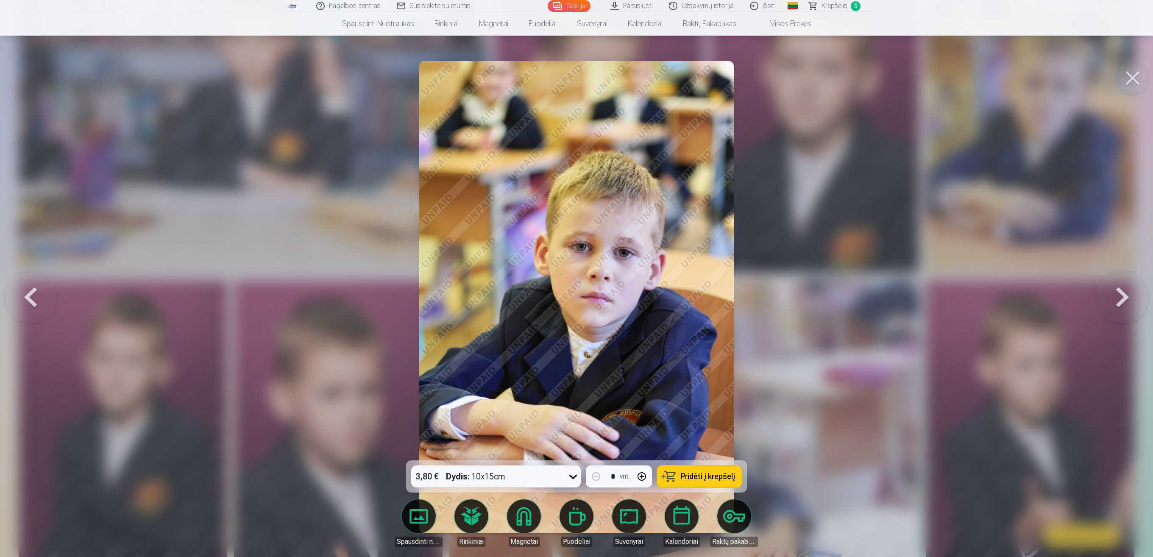
click at [574, 278] on span "Pridėti į krepšelį" at bounding box center [708, 477] width 54 height 8
click at [574, 75] on button at bounding box center [1133, 78] width 34 height 34
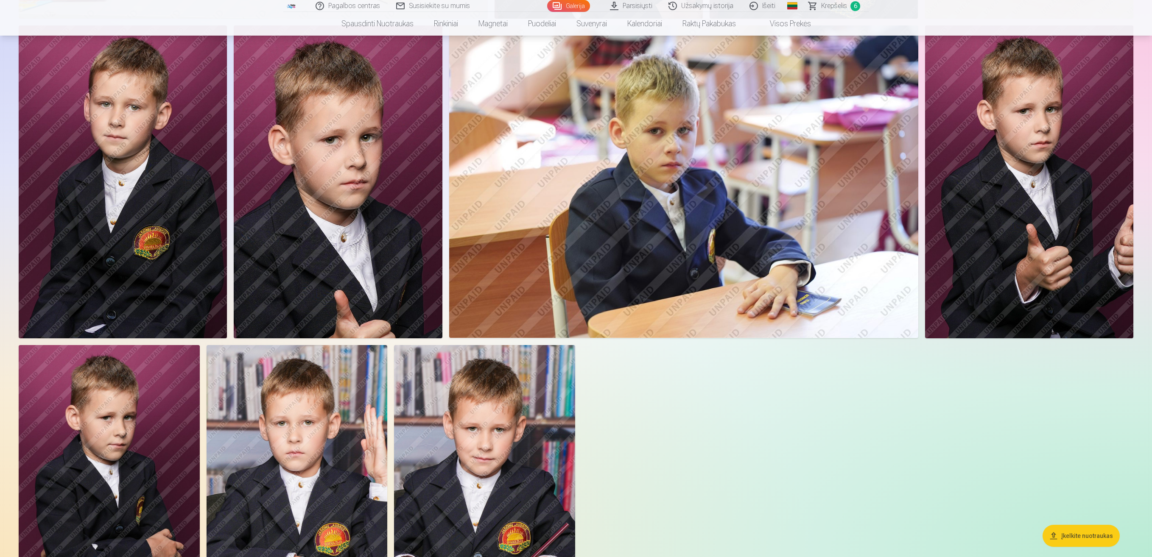
scroll to position [848, 0]
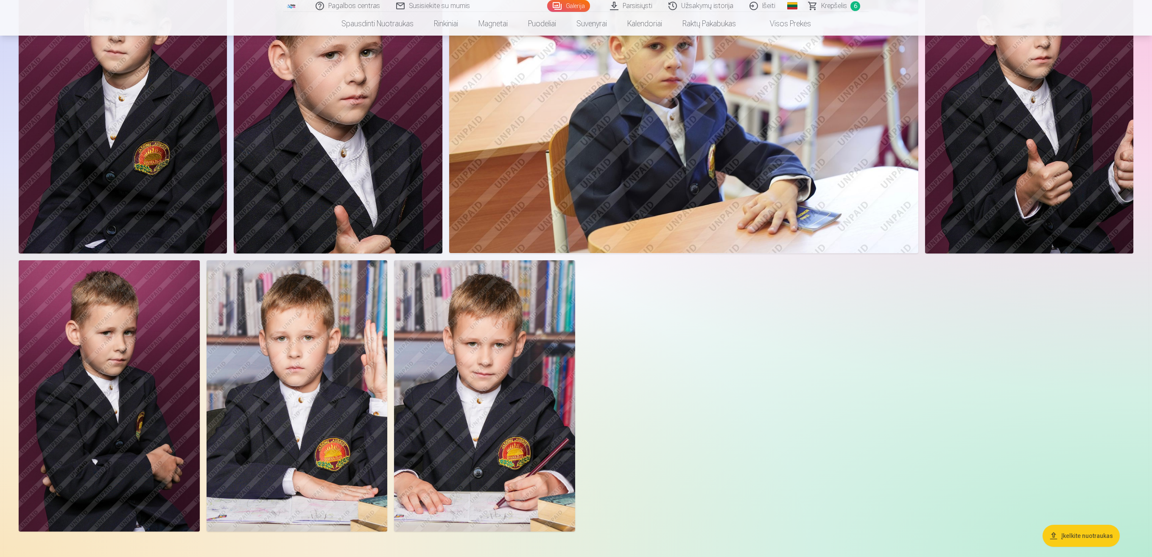
click at [313, 278] on img at bounding box center [296, 395] width 181 height 271
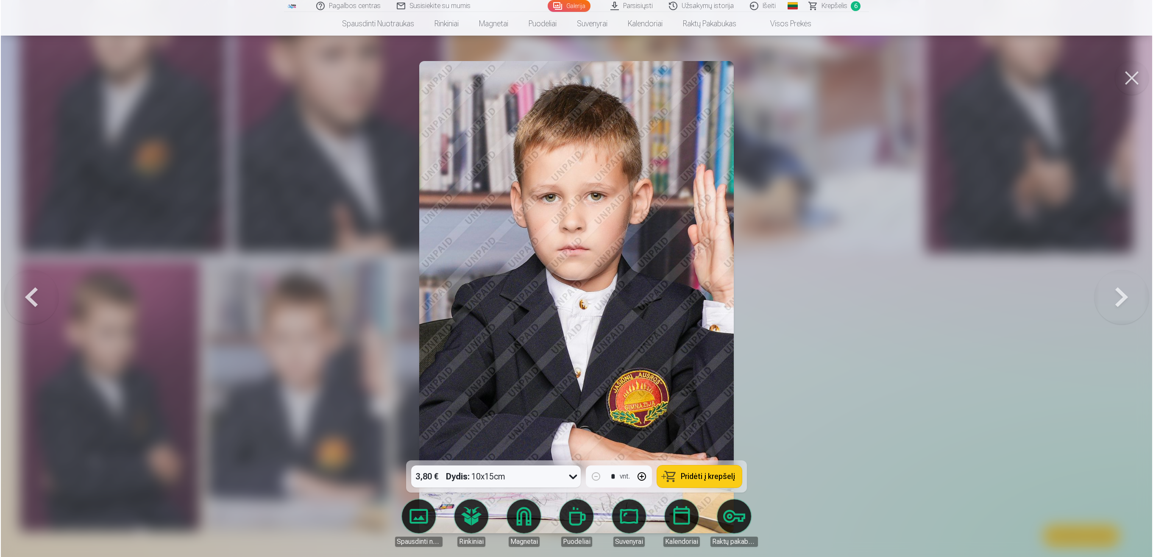
scroll to position [849, 0]
click at [574, 278] on div at bounding box center [576, 278] width 1153 height 557
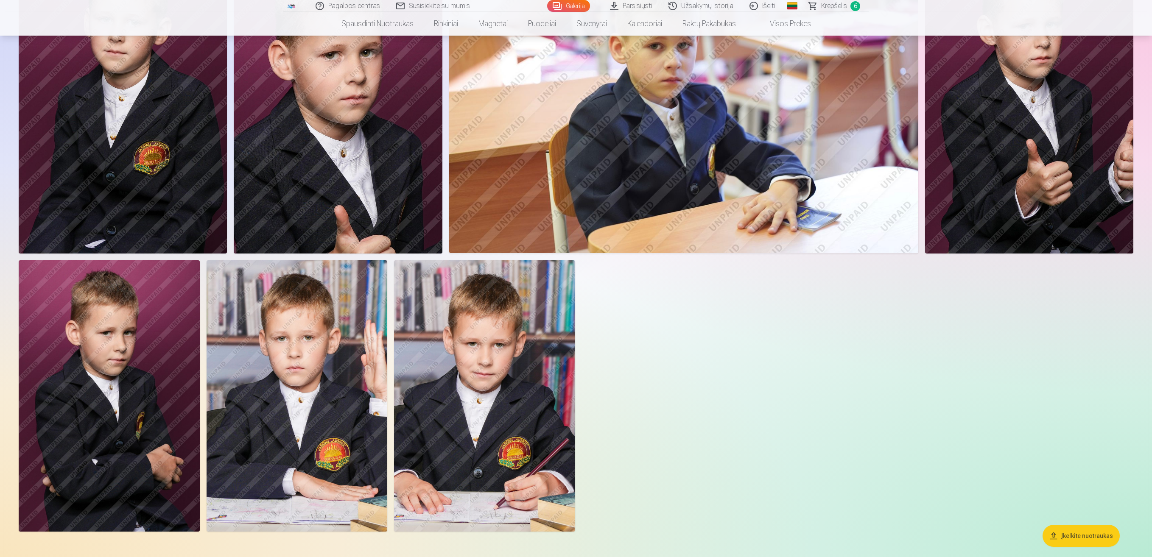
click at [505, 278] on img at bounding box center [484, 395] width 181 height 271
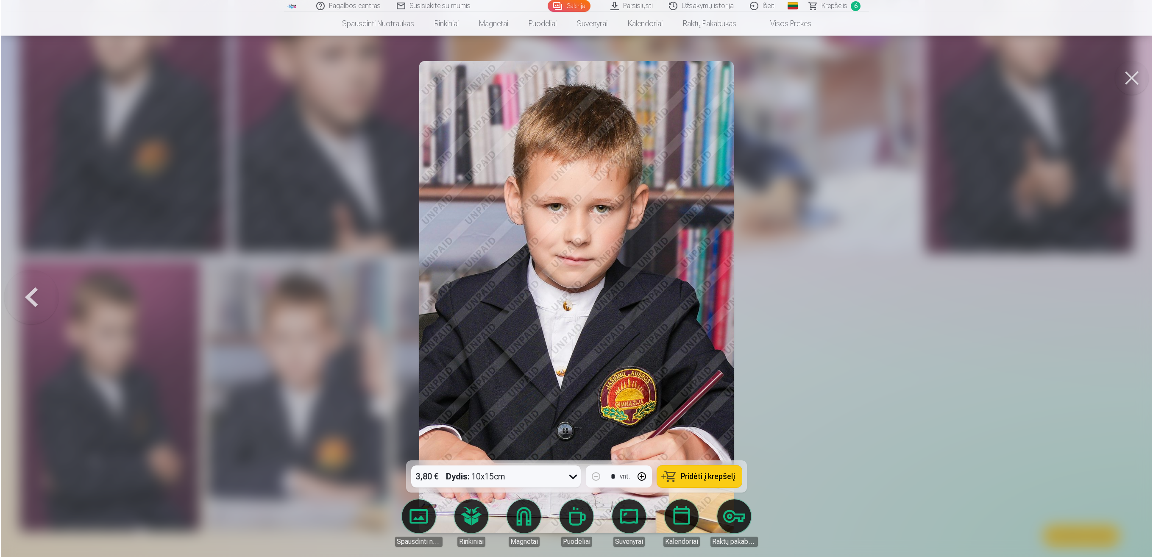
scroll to position [849, 0]
click at [574, 276] on div at bounding box center [576, 278] width 1153 height 557
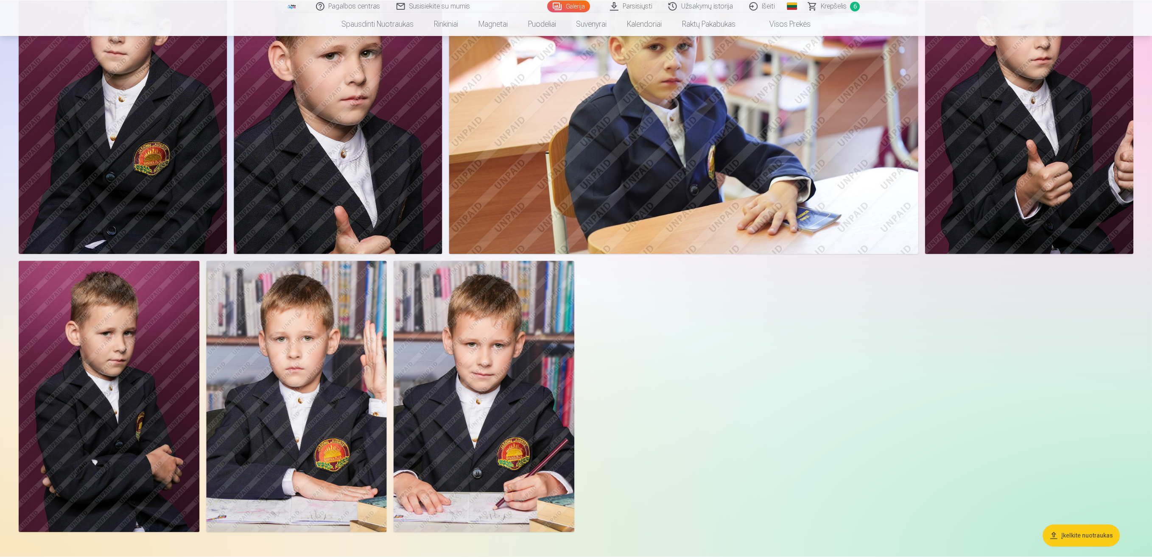
scroll to position [848, 0]
click at [299, 278] on img at bounding box center [296, 395] width 181 height 271
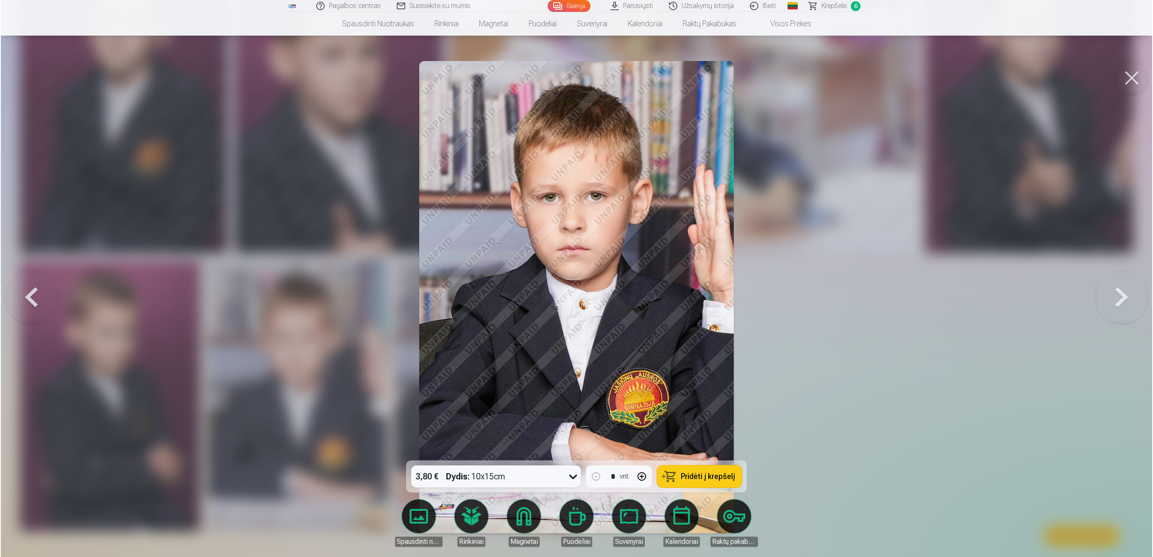
scroll to position [849, 0]
click at [574, 278] on div at bounding box center [576, 278] width 1153 height 557
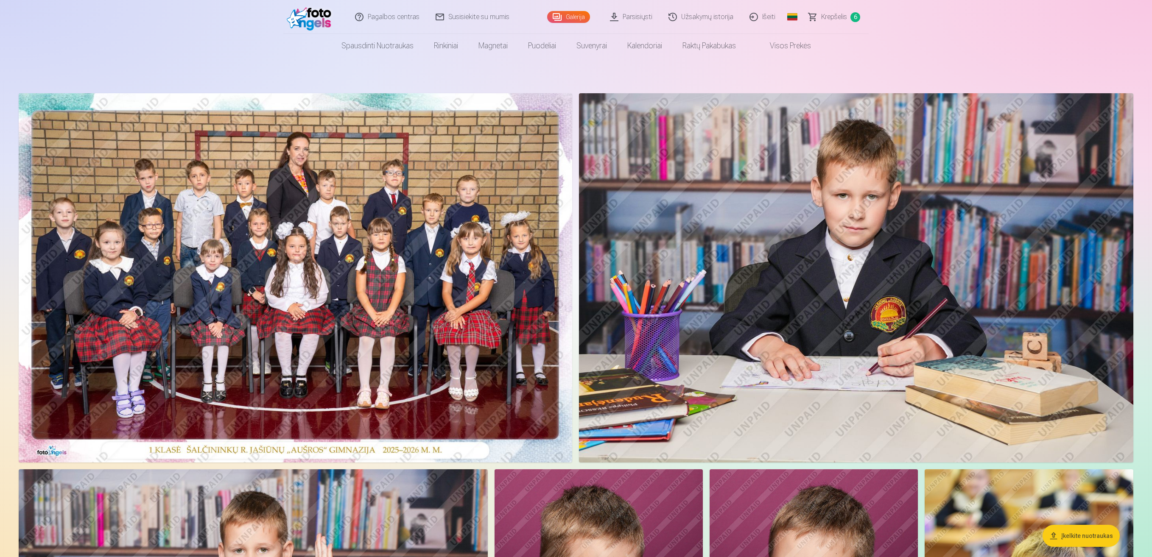
click at [574, 14] on span "Krepšelis" at bounding box center [834, 17] width 26 height 10
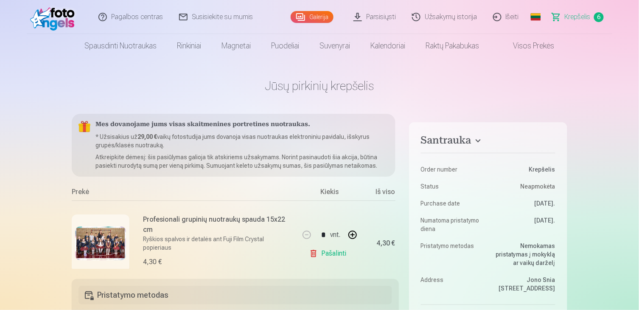
drag, startPoint x: 1121, startPoint y: 0, endPoint x: 472, endPoint y: 86, distance: 654.4
click at [472, 86] on h1 "Jūsų pirkinių krepšelis" at bounding box center [319, 85] width 495 height 15
click at [329, 20] on link "Galerija" at bounding box center [311, 17] width 43 height 12
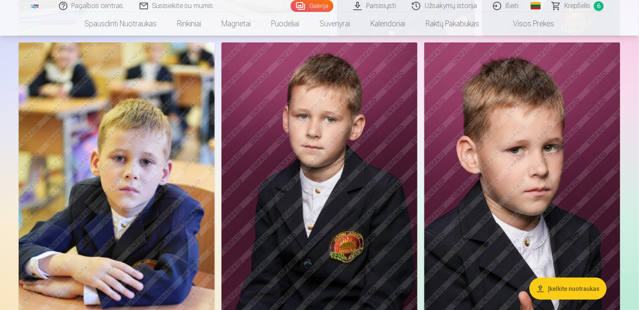
scroll to position [1083, 0]
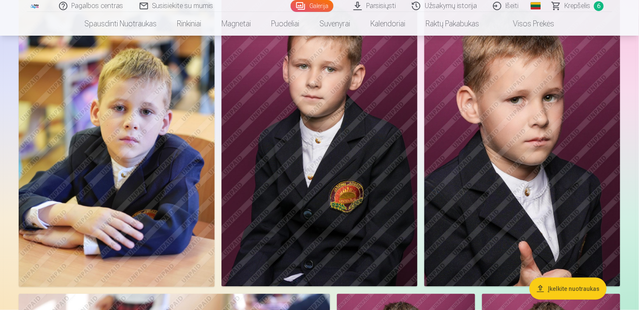
click at [395, 179] on img at bounding box center [319, 139] width 196 height 294
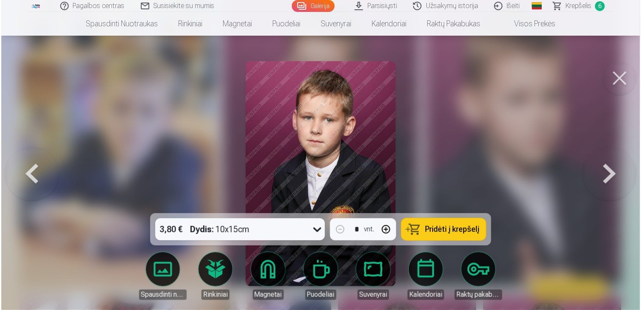
scroll to position [1134, 0]
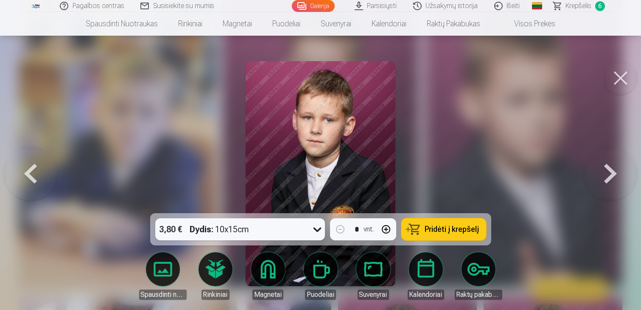
click at [574, 73] on button at bounding box center [620, 78] width 34 height 34
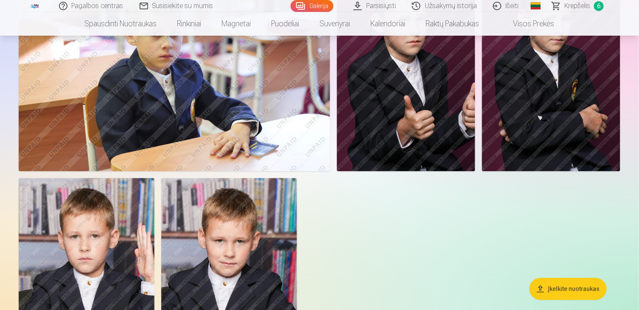
scroll to position [1366, 0]
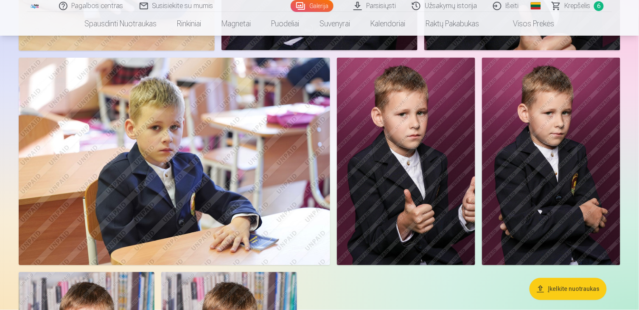
click at [388, 151] on img at bounding box center [406, 161] width 138 height 207
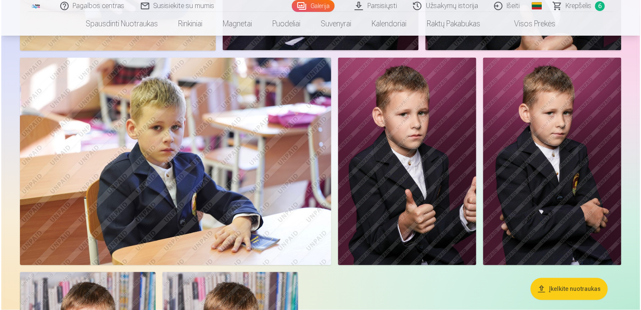
scroll to position [1369, 0]
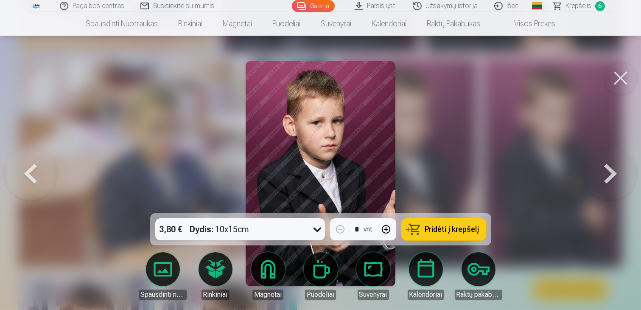
click at [454, 139] on div at bounding box center [320, 155] width 641 height 310
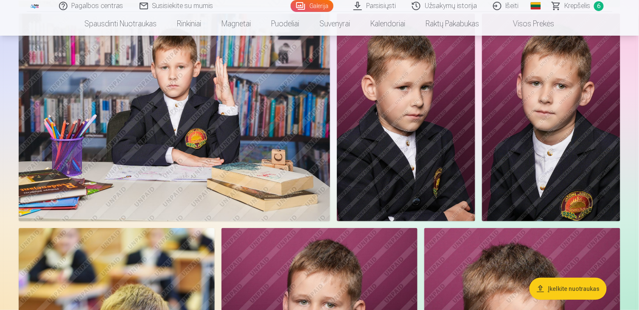
click at [565, 150] on img at bounding box center [551, 117] width 138 height 207
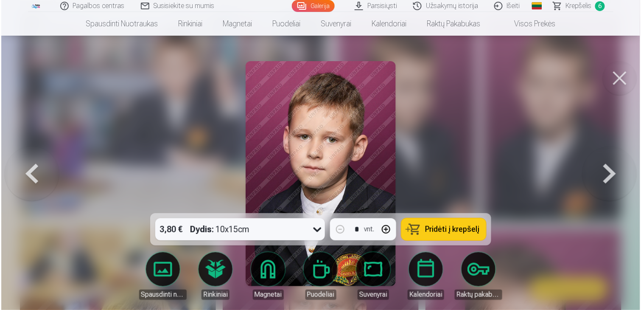
scroll to position [896, 0]
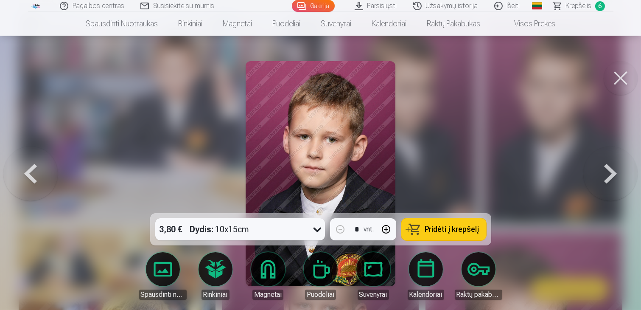
click at [574, 83] on button at bounding box center [620, 78] width 34 height 34
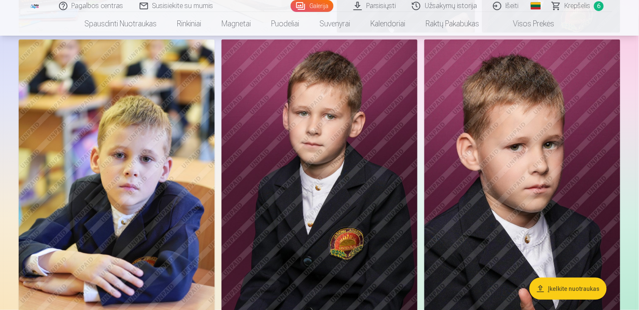
click at [369, 155] on img at bounding box center [319, 186] width 196 height 294
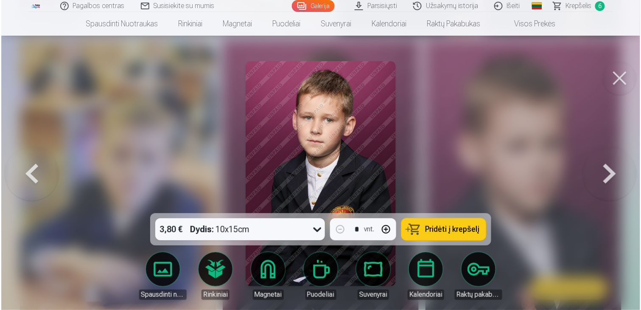
scroll to position [1086, 0]
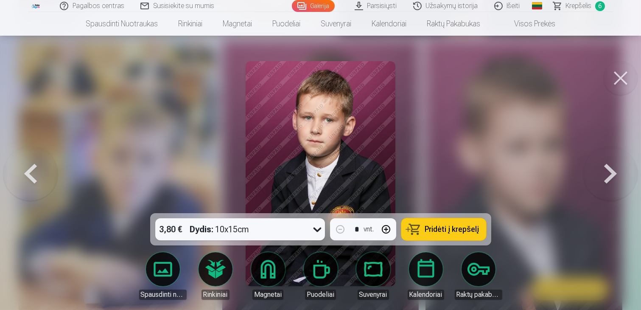
click at [574, 81] on button at bounding box center [620, 78] width 34 height 34
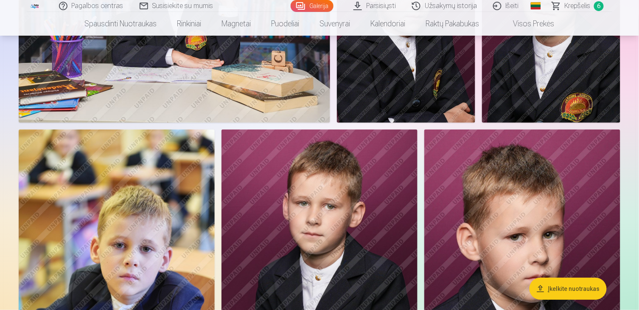
scroll to position [989, 0]
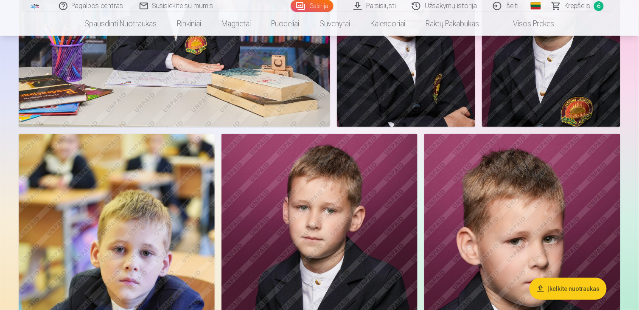
click at [574, 6] on span "Krepšelis" at bounding box center [577, 6] width 26 height 10
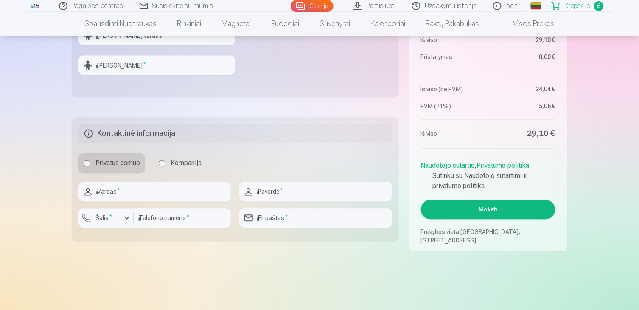
scroll to position [377, 0]
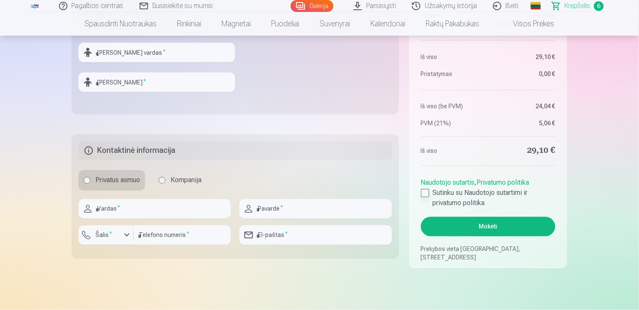
click at [425, 192] on div at bounding box center [425, 193] width 8 height 8
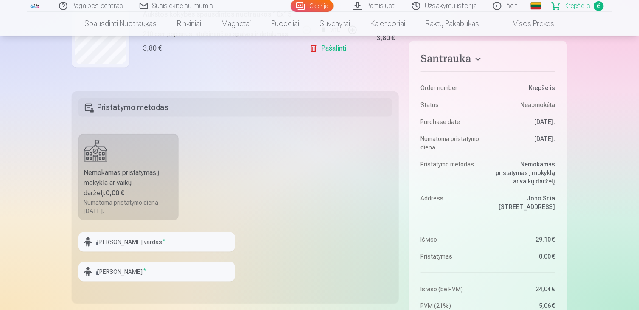
scroll to position [188, 0]
click at [159, 242] on input "text" at bounding box center [156, 241] width 156 height 20
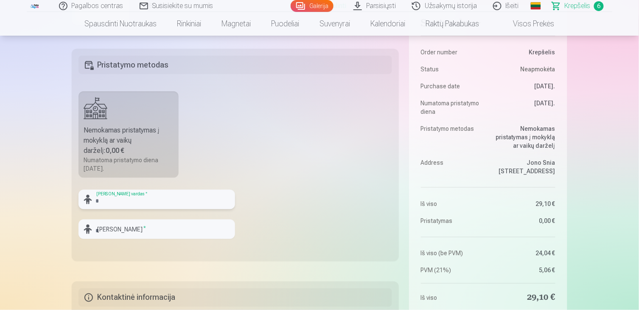
scroll to position [282, 0]
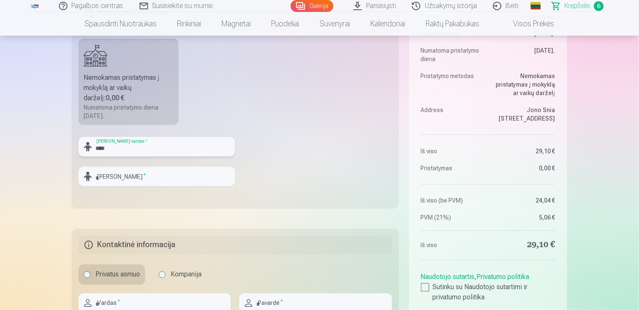
type input "****"
click at [150, 180] on input "text" at bounding box center [156, 177] width 156 height 20
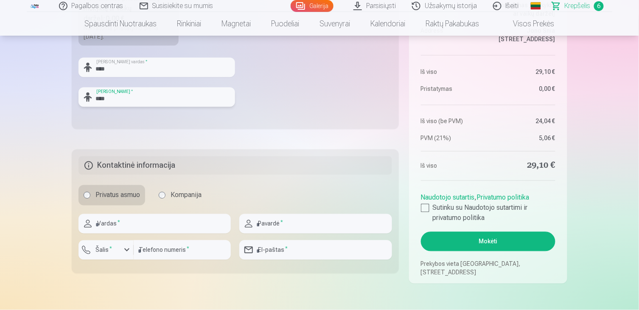
scroll to position [377, 0]
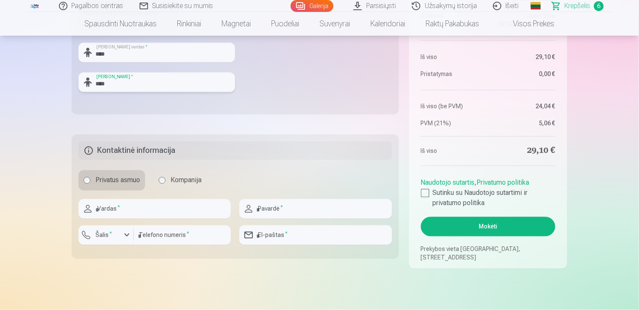
type input "****"
click at [143, 208] on input "text" at bounding box center [154, 209] width 152 height 20
type input "*******"
click at [265, 205] on input "text" at bounding box center [315, 209] width 152 height 20
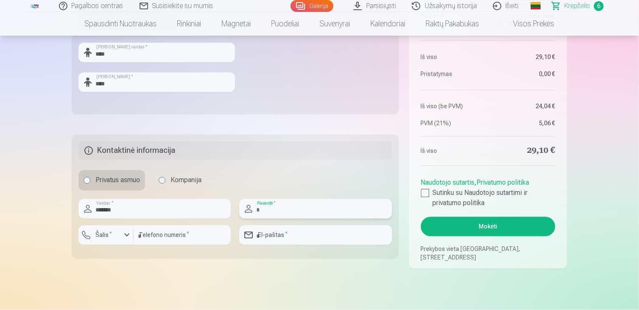
type input "****"
click at [119, 238] on div "button" at bounding box center [107, 236] width 25 height 8
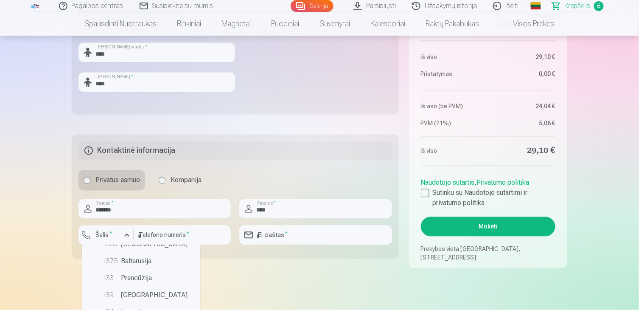
scroll to position [0, 0]
click at [130, 253] on input "text" at bounding box center [141, 256] width 112 height 17
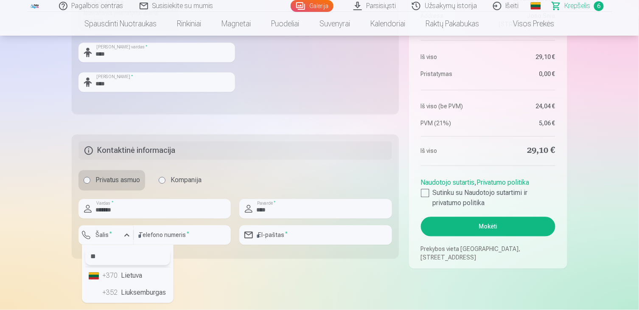
type input "**"
click at [128, 273] on li "+370 Lietuva" at bounding box center [127, 275] width 85 height 17
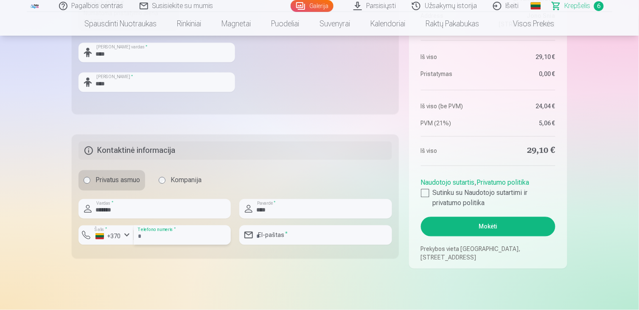
click at [151, 233] on input "number" at bounding box center [182, 235] width 97 height 20
type input "********"
click at [293, 238] on input "email" at bounding box center [315, 235] width 152 height 20
type input "**********"
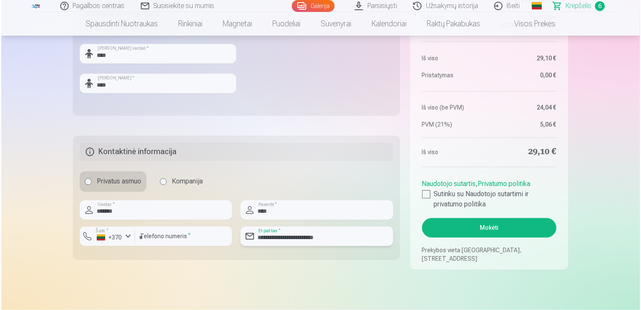
scroll to position [377, 0]
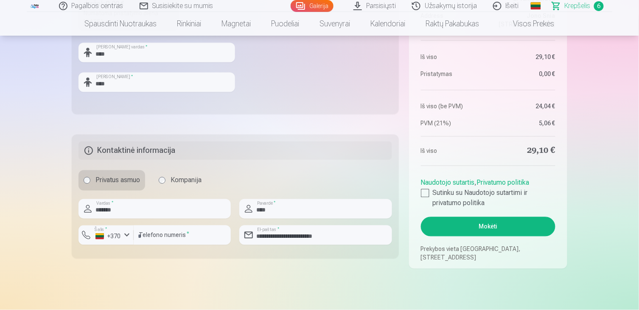
click at [467, 225] on button "Mokėti" at bounding box center [488, 227] width 134 height 20
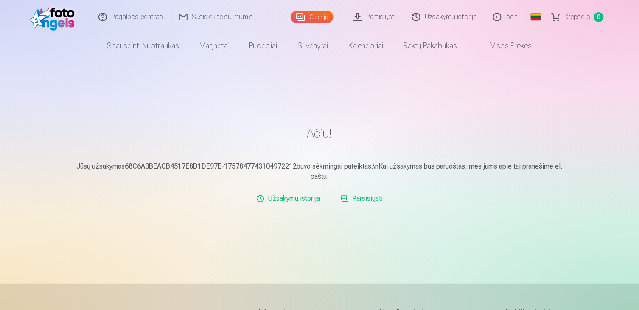
click at [304, 196] on link "Užsakymų istorija" at bounding box center [288, 198] width 71 height 17
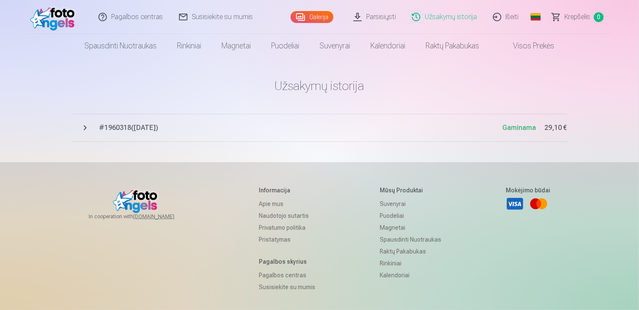
click at [159, 133] on button "# 1960318 ( [DATE] ) Gaminama 29,10 €" at bounding box center [319, 128] width 495 height 28
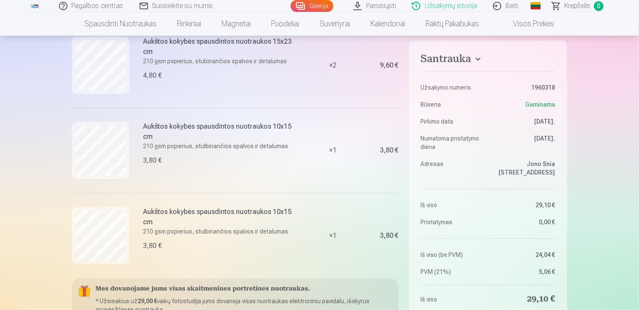
scroll to position [471, 0]
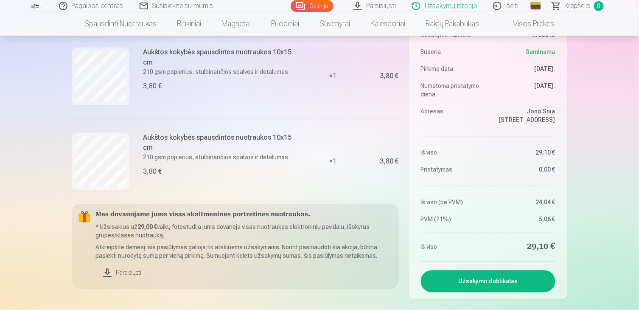
click at [126, 272] on link "Parsisiųsti" at bounding box center [243, 272] width 296 height 19
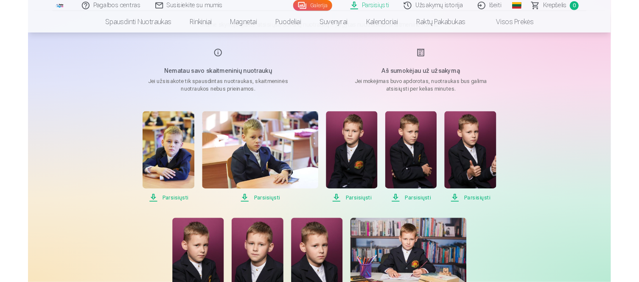
scroll to position [94, 0]
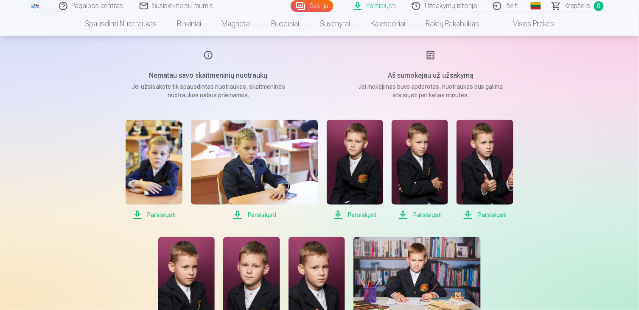
click at [167, 166] on img at bounding box center [154, 162] width 56 height 85
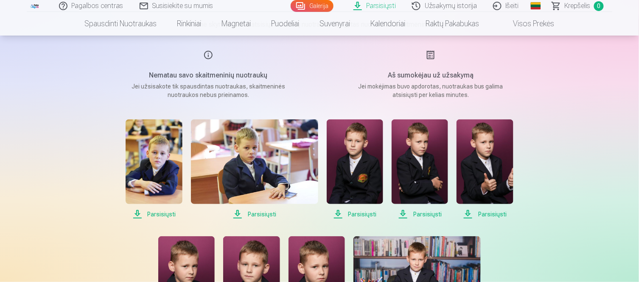
click at [259, 213] on span "Parsisiųsti" at bounding box center [254, 214] width 127 height 10
click at [366, 213] on span "Parsisiųsti" at bounding box center [354, 214] width 56 height 10
click at [424, 212] on span "Parsisiųsti" at bounding box center [419, 214] width 56 height 10
click at [494, 211] on span "Parsisiųsti" at bounding box center [484, 214] width 56 height 10
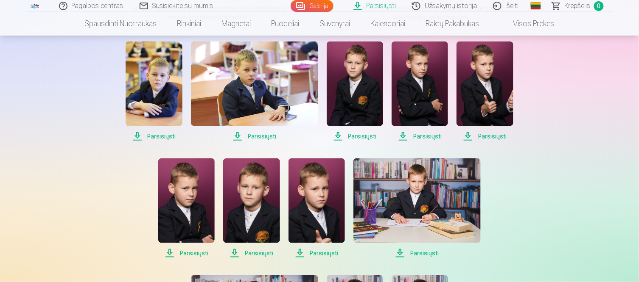
scroll to position [188, 0]
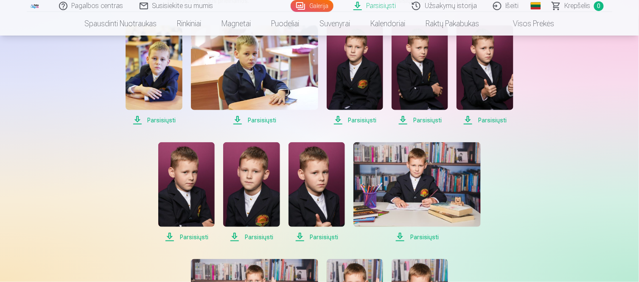
click at [195, 234] on span "Parsisiųsti" at bounding box center [186, 237] width 56 height 10
click at [264, 237] on span "Parsisiųsti" at bounding box center [251, 237] width 56 height 10
click at [321, 237] on span "Parsisiųsti" at bounding box center [316, 237] width 56 height 10
click at [427, 237] on span "Parsisiųsti" at bounding box center [416, 237] width 127 height 10
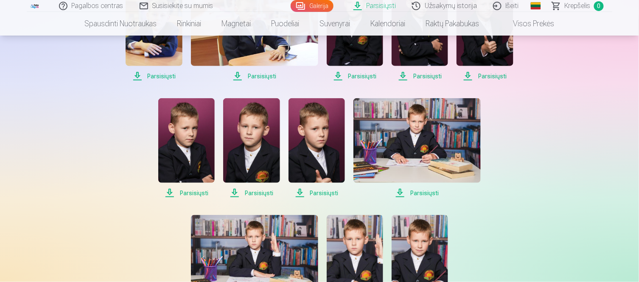
scroll to position [235, 0]
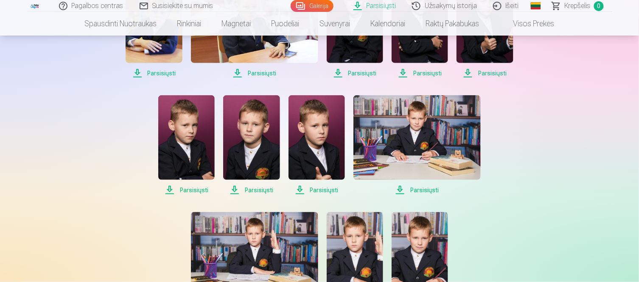
click at [425, 189] on span "Parsisiųsti" at bounding box center [416, 190] width 127 height 10
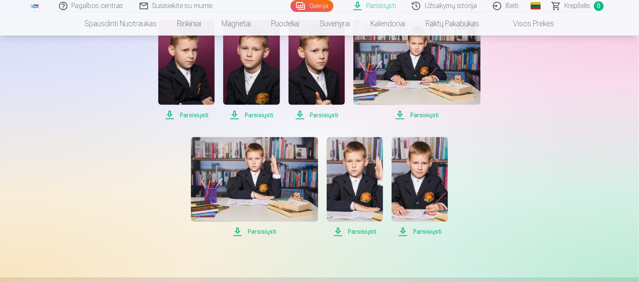
scroll to position [329, 0]
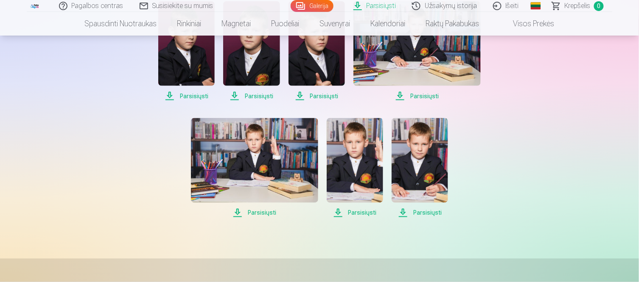
click at [263, 213] on span "Parsisiųsti" at bounding box center [254, 213] width 127 height 10
click at [364, 209] on span "Parsisiųsti" at bounding box center [354, 213] width 56 height 10
click at [363, 211] on span "Parsisiųsti" at bounding box center [354, 213] width 56 height 10
click at [427, 211] on span "Parsisiųsti" at bounding box center [419, 213] width 56 height 10
click at [263, 214] on span "Parsisiųsti" at bounding box center [254, 213] width 127 height 10
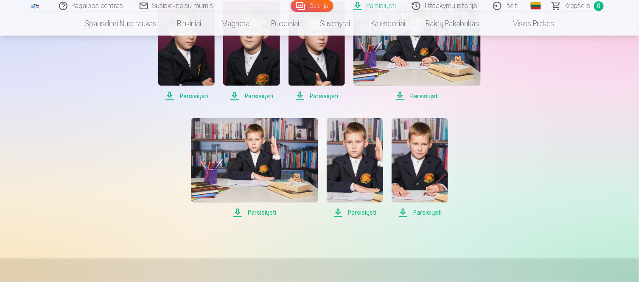
click at [259, 171] on img at bounding box center [254, 160] width 127 height 85
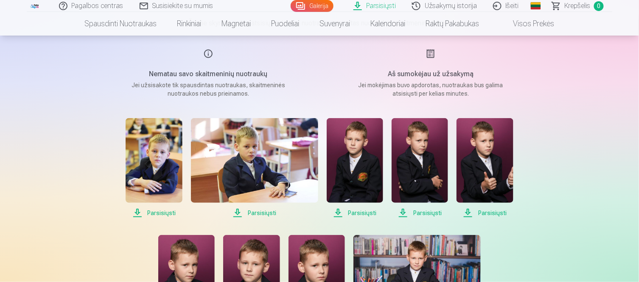
scroll to position [94, 0]
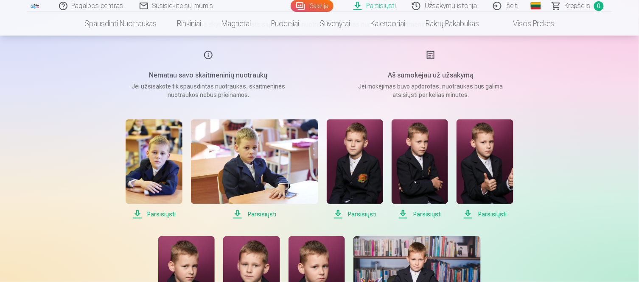
click at [546, 27] on link "Visos prekės" at bounding box center [526, 24] width 75 height 24
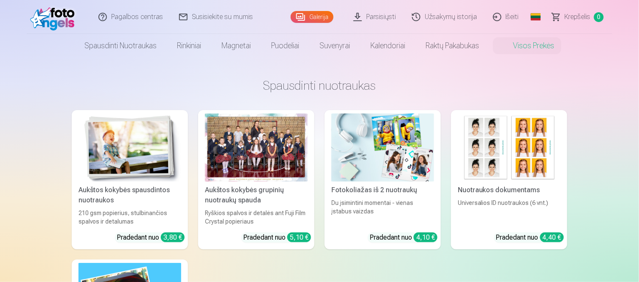
click at [460, 19] on link "Užsakymų istorija" at bounding box center [444, 17] width 81 height 34
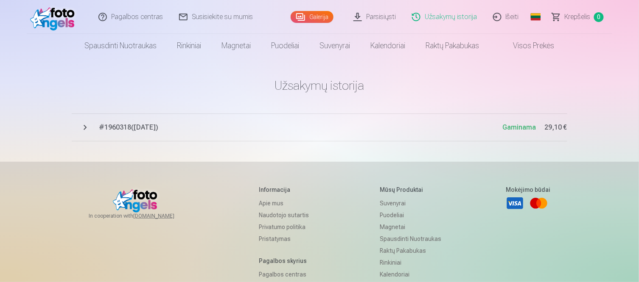
click at [117, 132] on span "# 1960318 ( [DATE] )" at bounding box center [301, 128] width 404 height 10
